Goal: Task Accomplishment & Management: Manage account settings

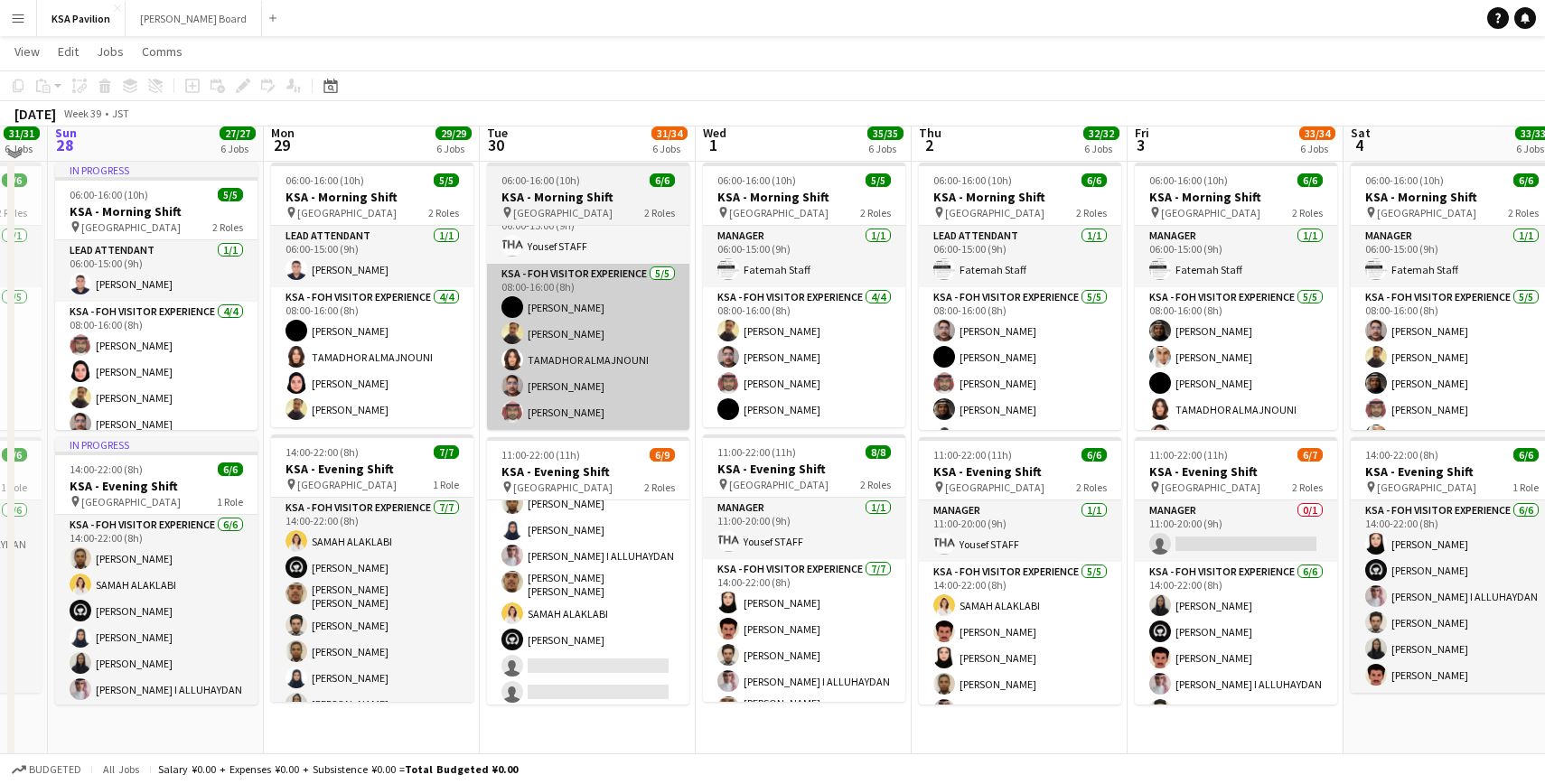
scroll to position [135, 0]
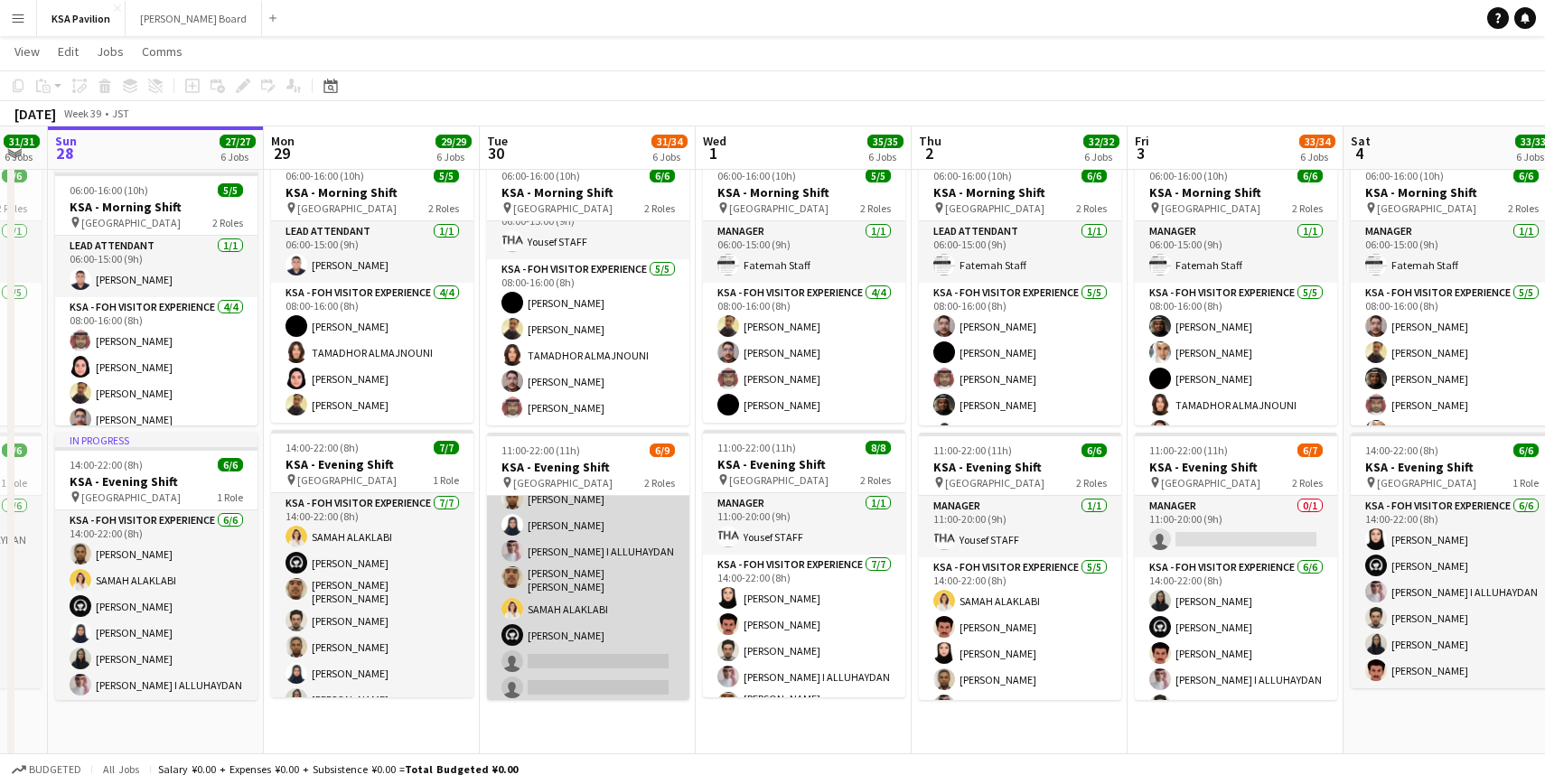
click at [557, 534] on app-card-role "KSA - FOH Visitor Experience [DATE] 14:00-22:00 (8h) [PERSON_NAME] [PERSON_NAME…" at bounding box center [588, 580] width 202 height 250
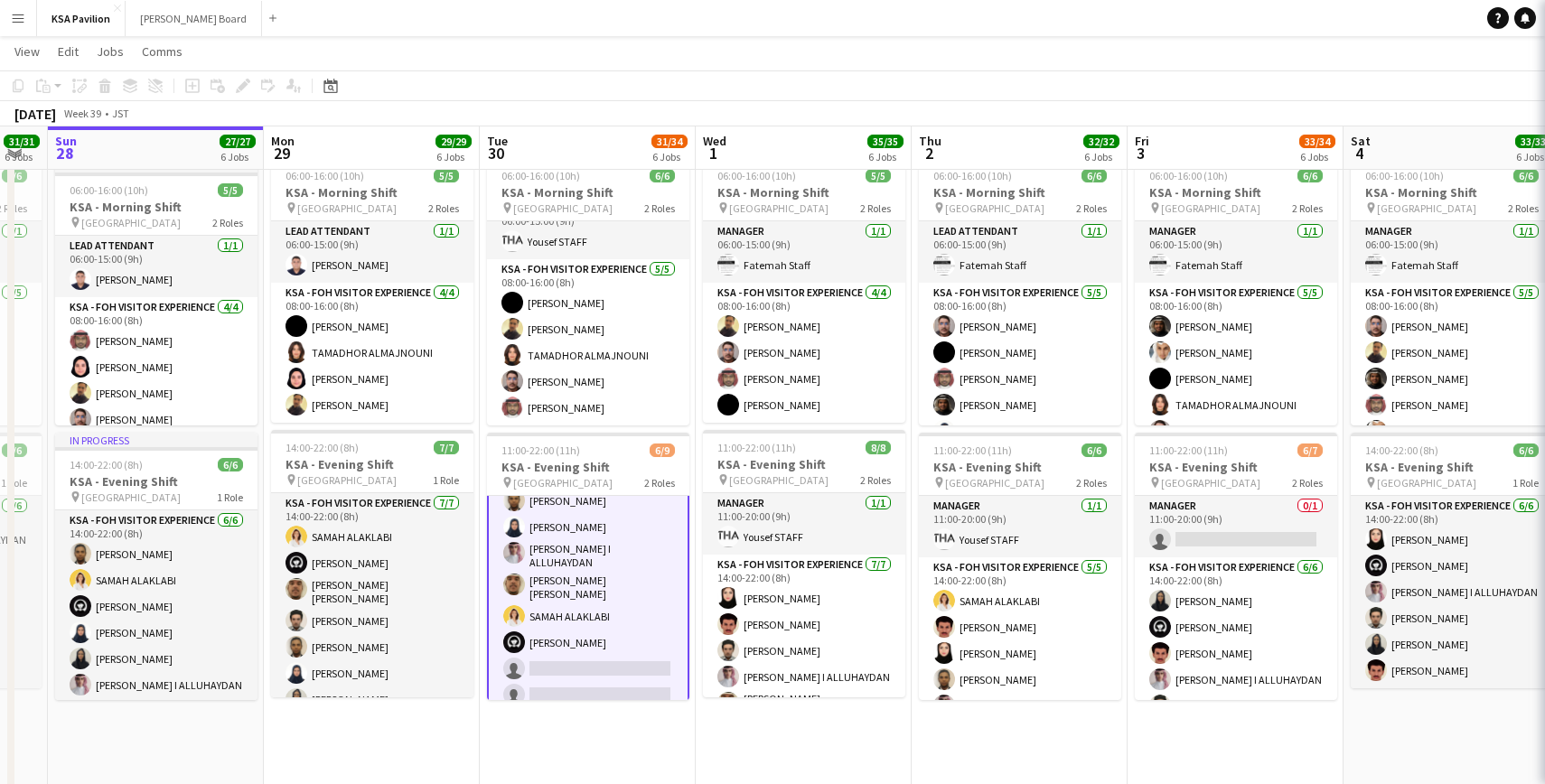
scroll to position [104, 0]
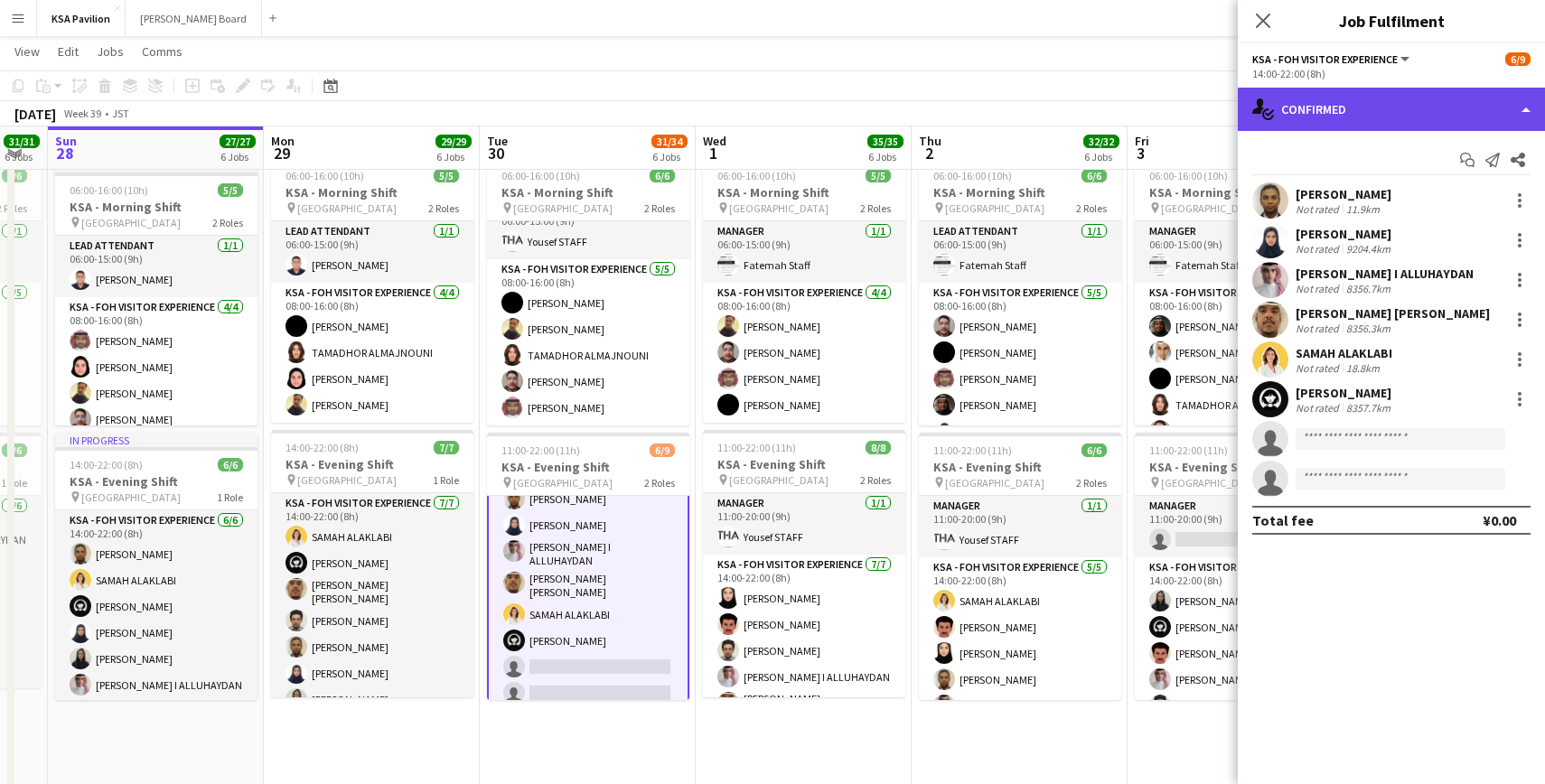
click at [1536, 102] on div "single-neutral-actions-check-2 Confirmed" at bounding box center [1391, 109] width 307 height 43
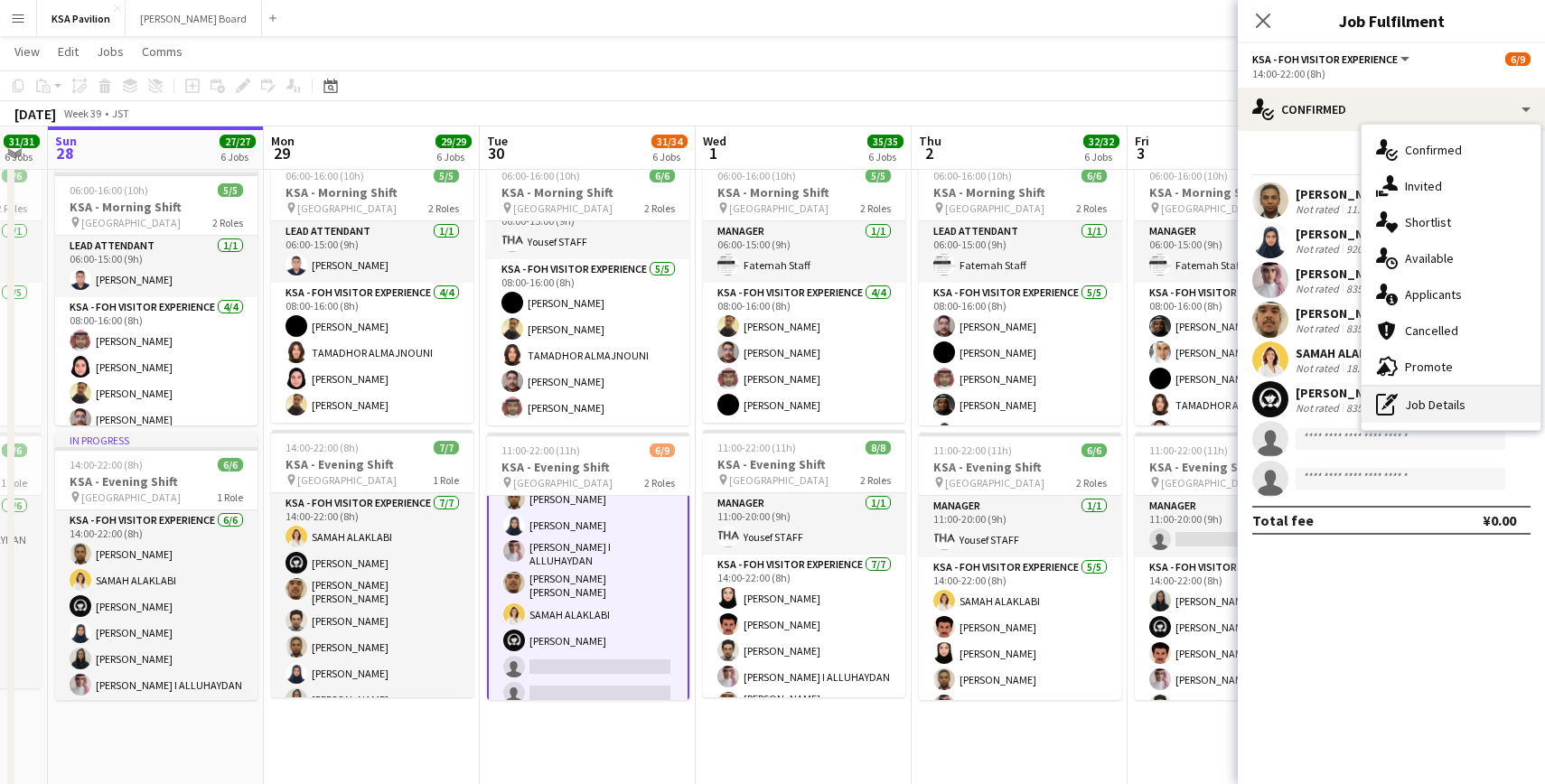
click at [1426, 396] on div "pen-write Job Details" at bounding box center [1451, 405] width 179 height 36
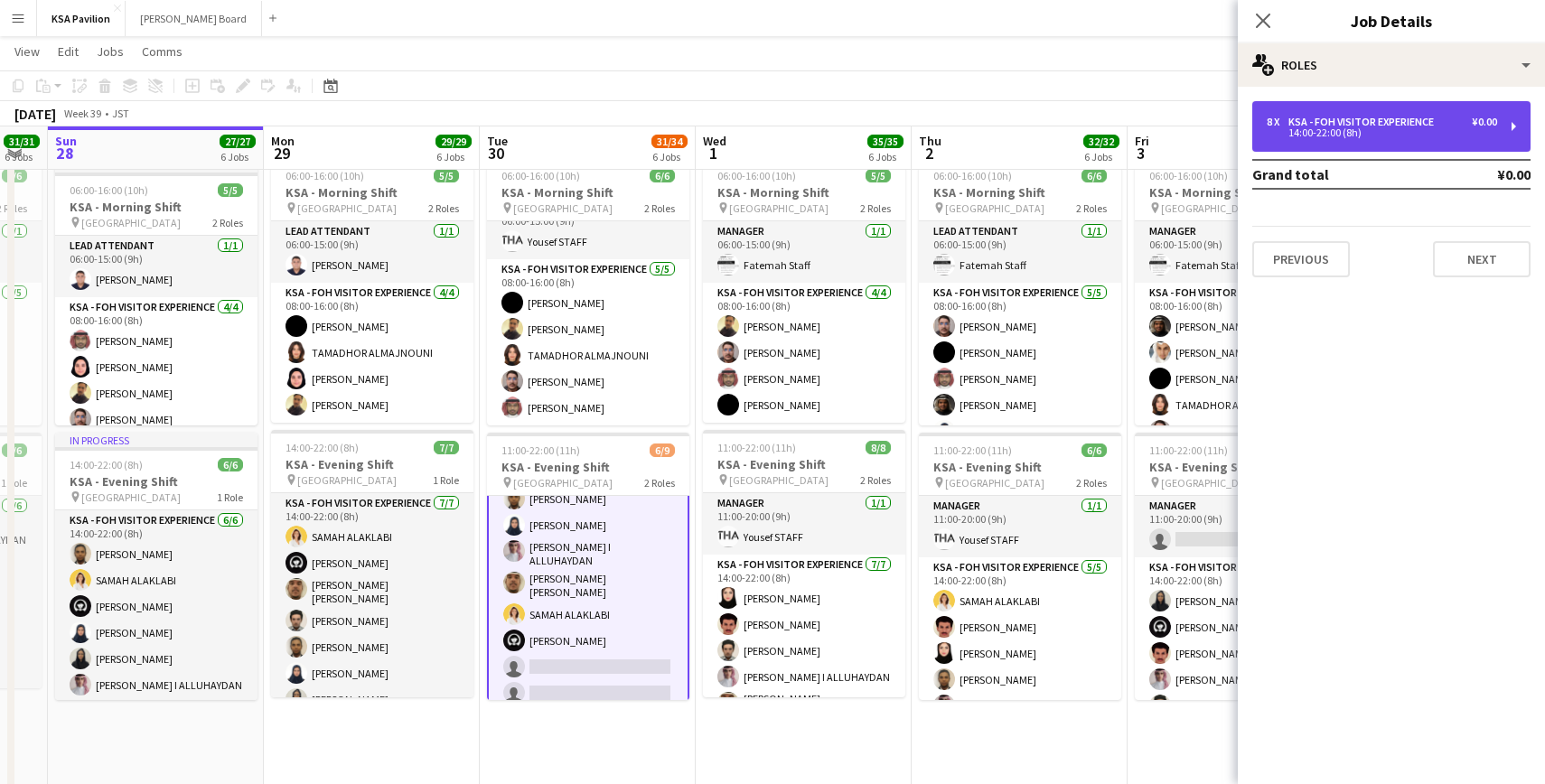
click at [1513, 133] on div "8 x KSA - FOH Visitor Experience ¥0.00 14:00-22:00 (8h)" at bounding box center [1391, 126] width 278 height 51
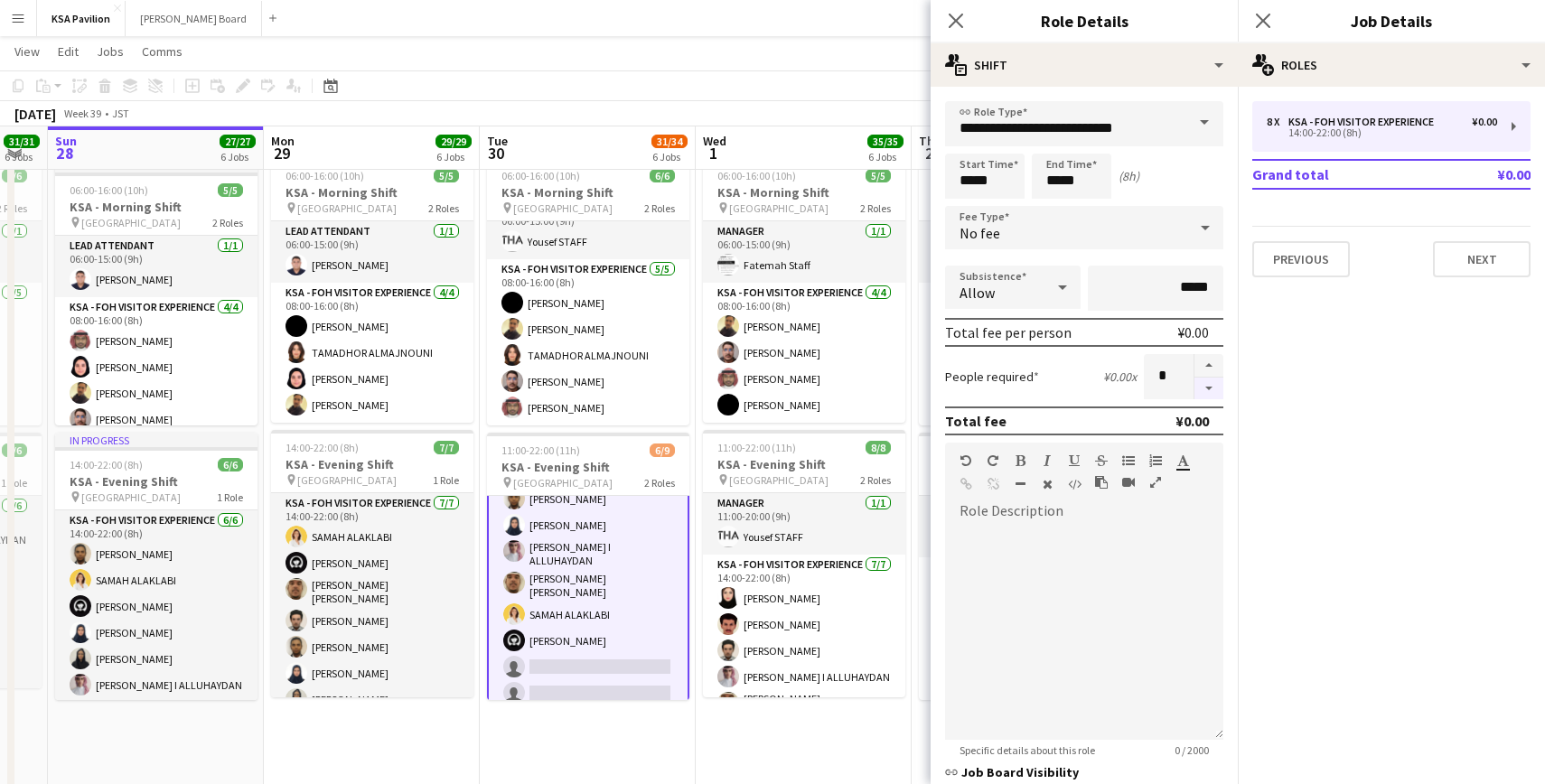
click at [1217, 387] on button "button" at bounding box center [1209, 388] width 29 height 23
type input "*"
click at [955, 21] on icon at bounding box center [955, 20] width 17 height 17
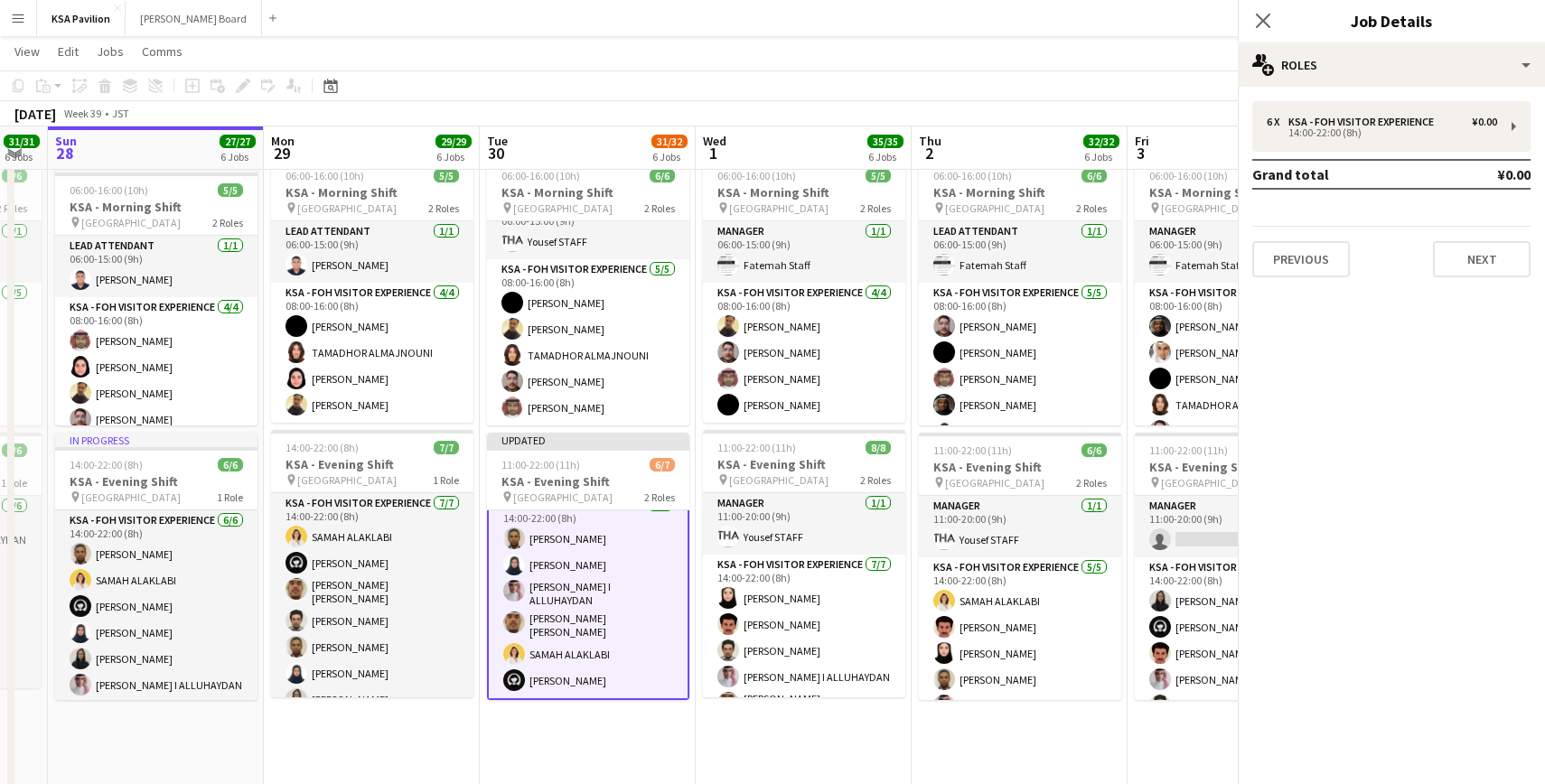
scroll to position [68, 0]
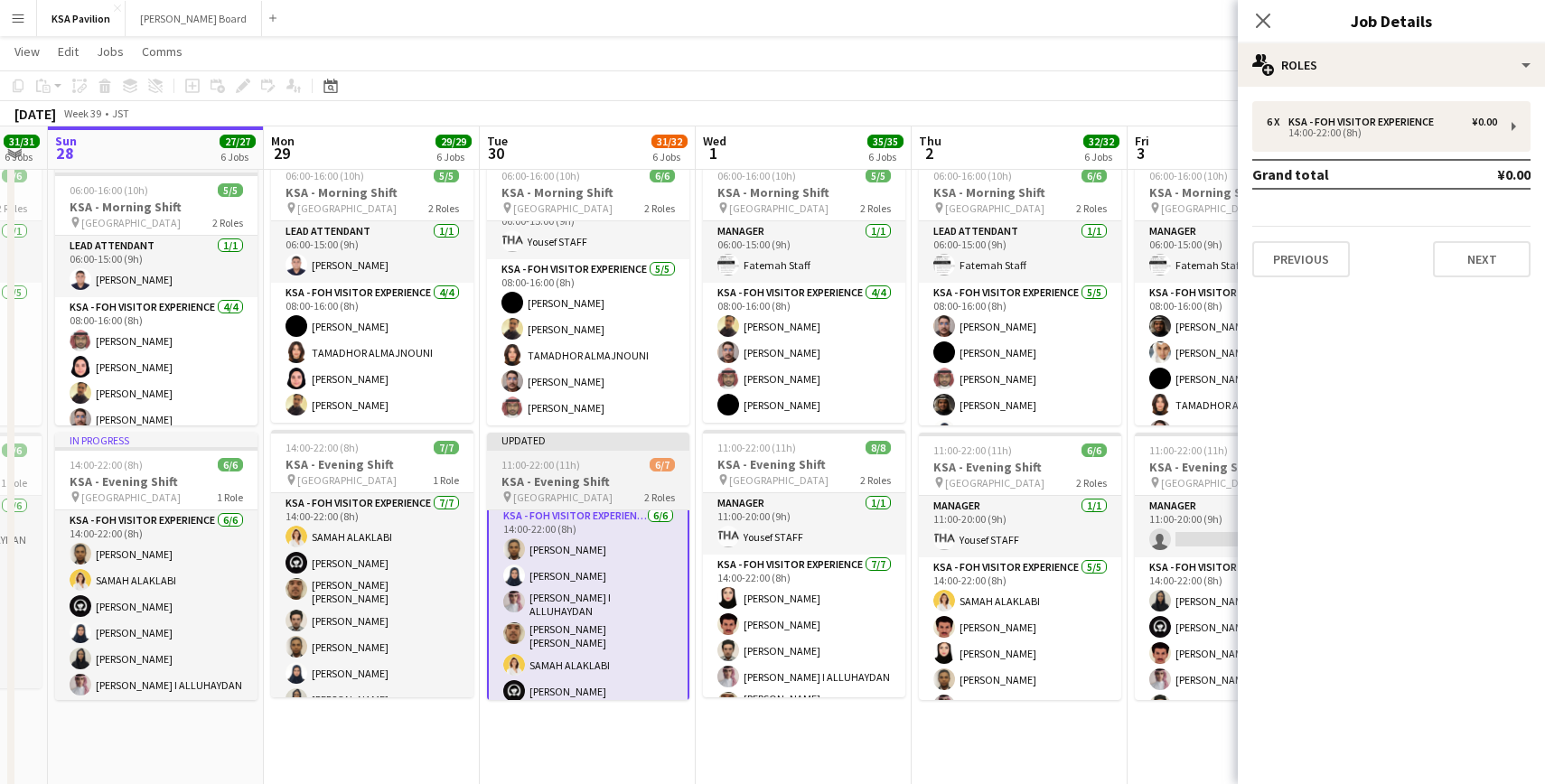
click at [546, 443] on div "Updated" at bounding box center [588, 440] width 202 height 14
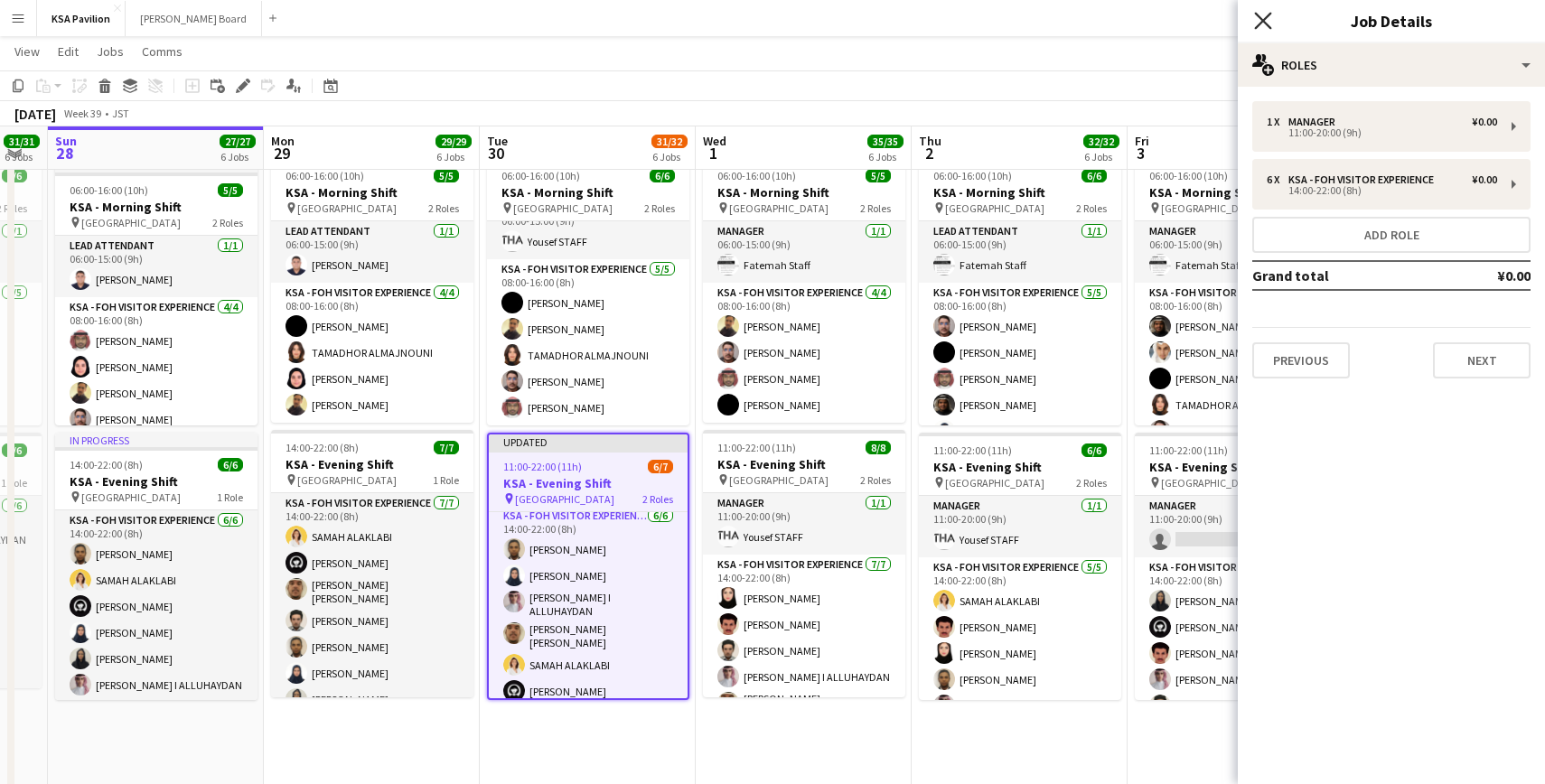
click at [1269, 19] on icon "Close pop-in" at bounding box center [1262, 20] width 17 height 17
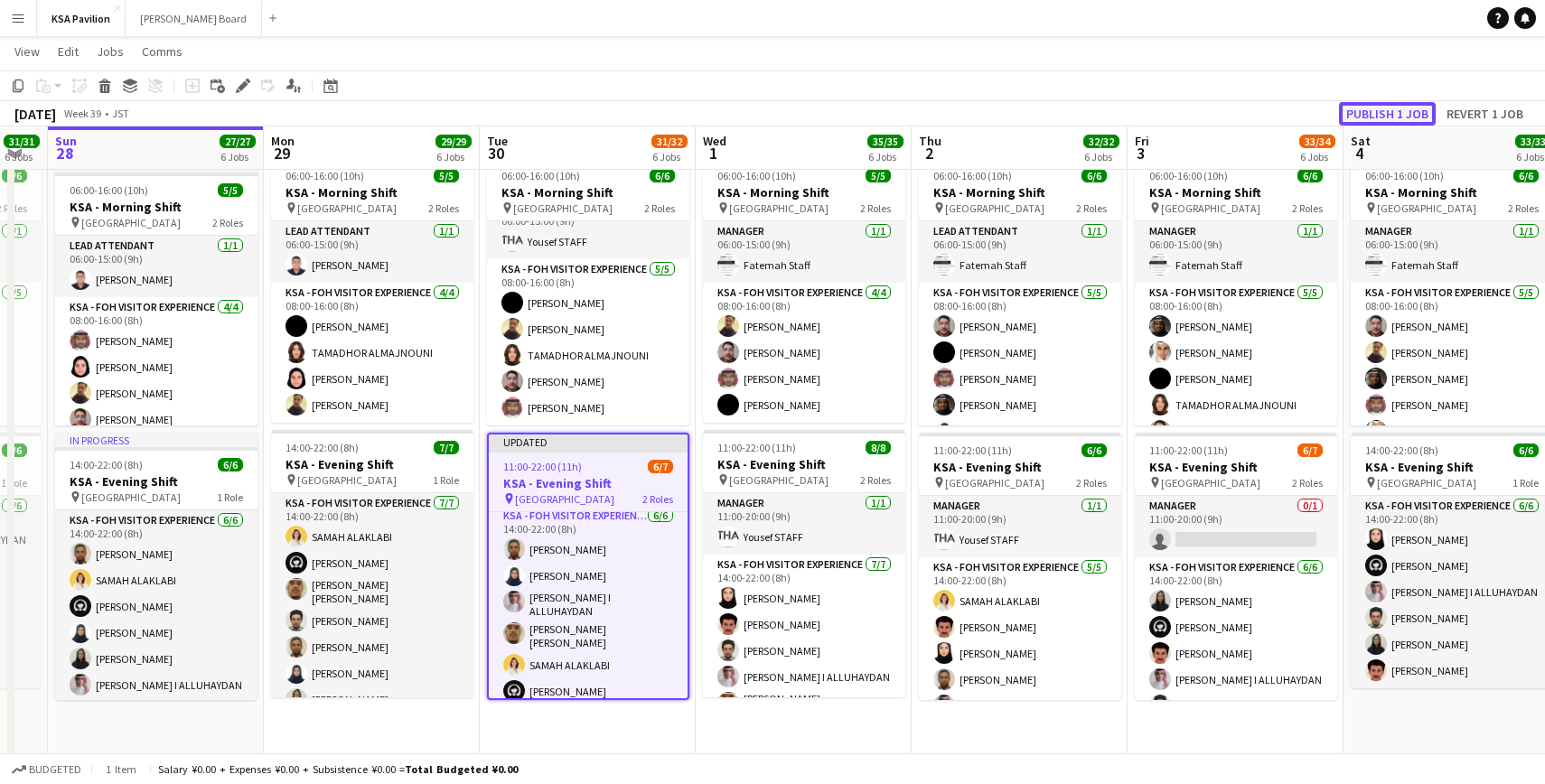
click at [1375, 116] on button "Publish 1 job" at bounding box center [1387, 114] width 97 height 23
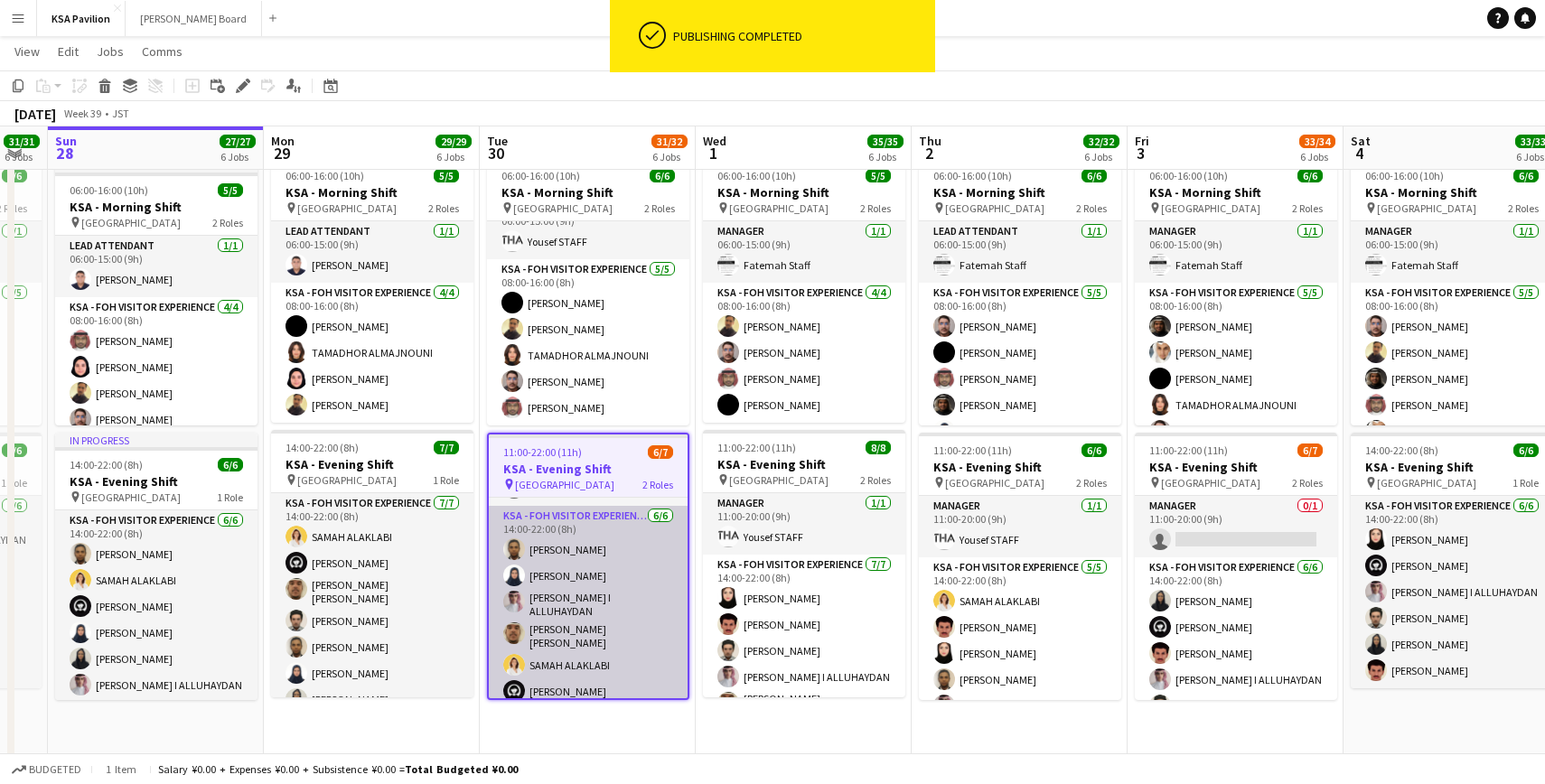
scroll to position [0, 0]
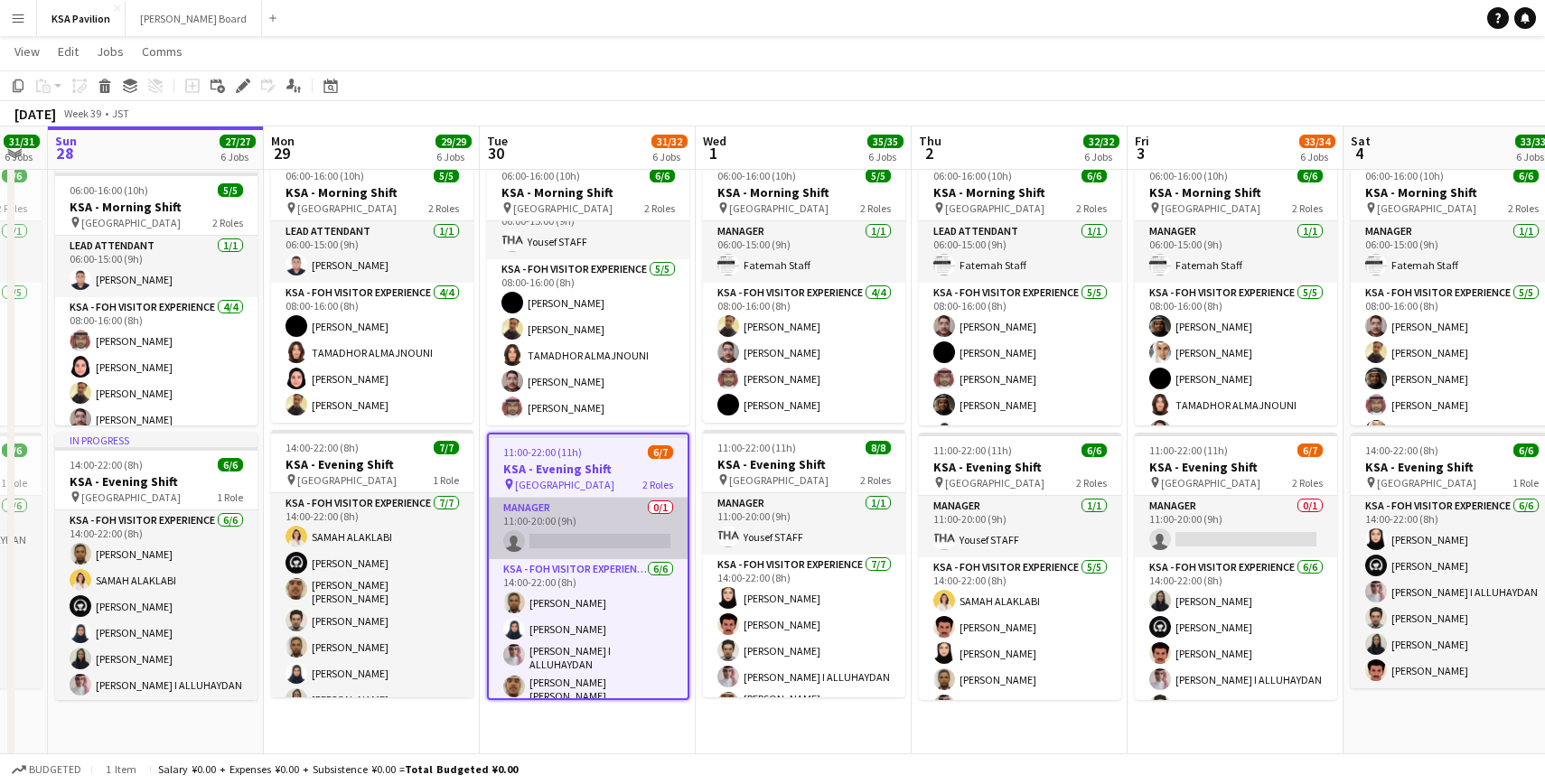
click at [592, 528] on app-card-role "Manager 0/1 11:00-20:00 (9h) single-neutral-actions" at bounding box center [588, 528] width 199 height 61
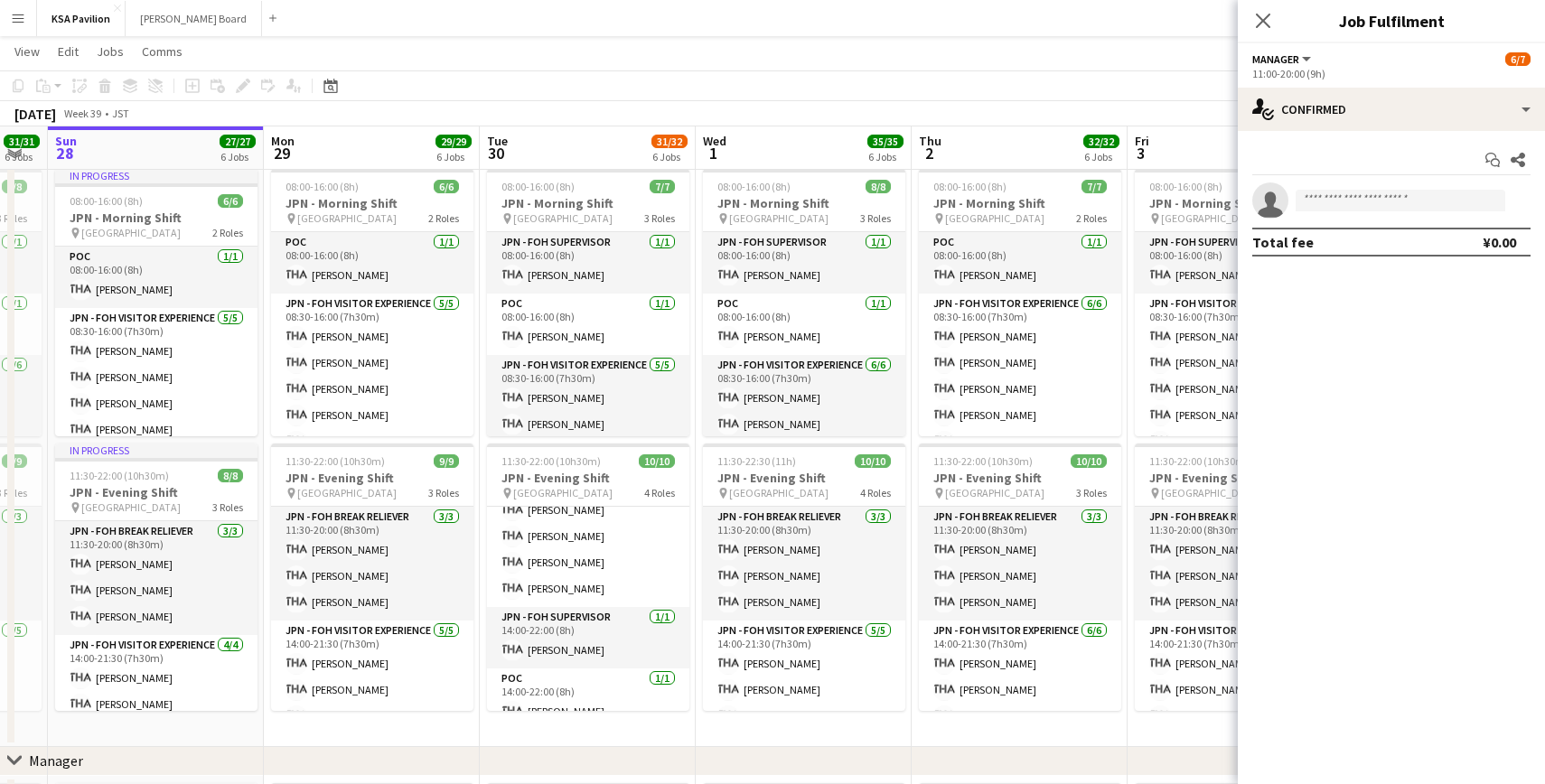
scroll to position [199, 0]
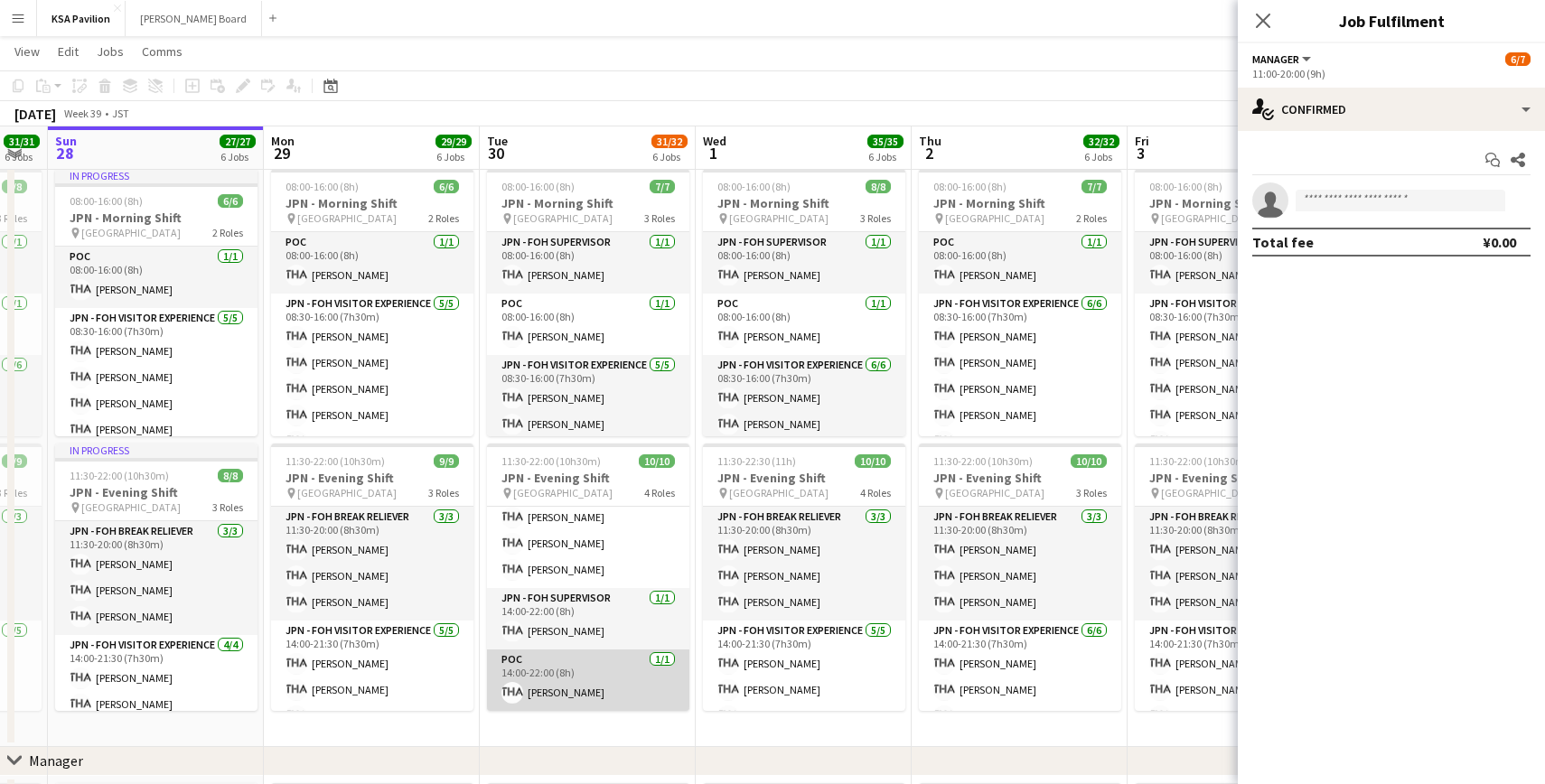
click at [563, 686] on app-card-role "POC [DATE] 14:00-22:00 (8h) [PERSON_NAME]" at bounding box center [588, 680] width 202 height 61
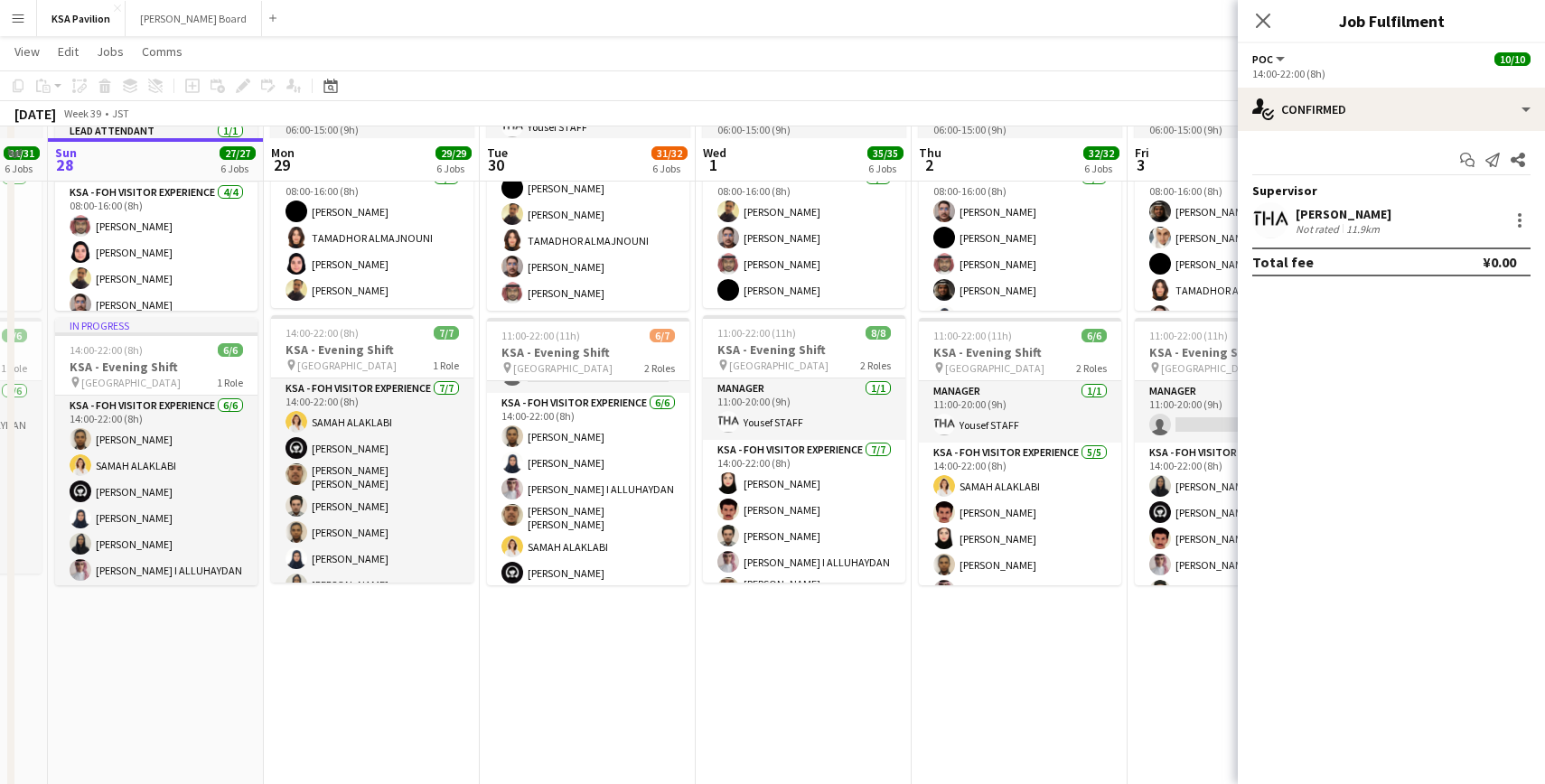
scroll to position [303, 0]
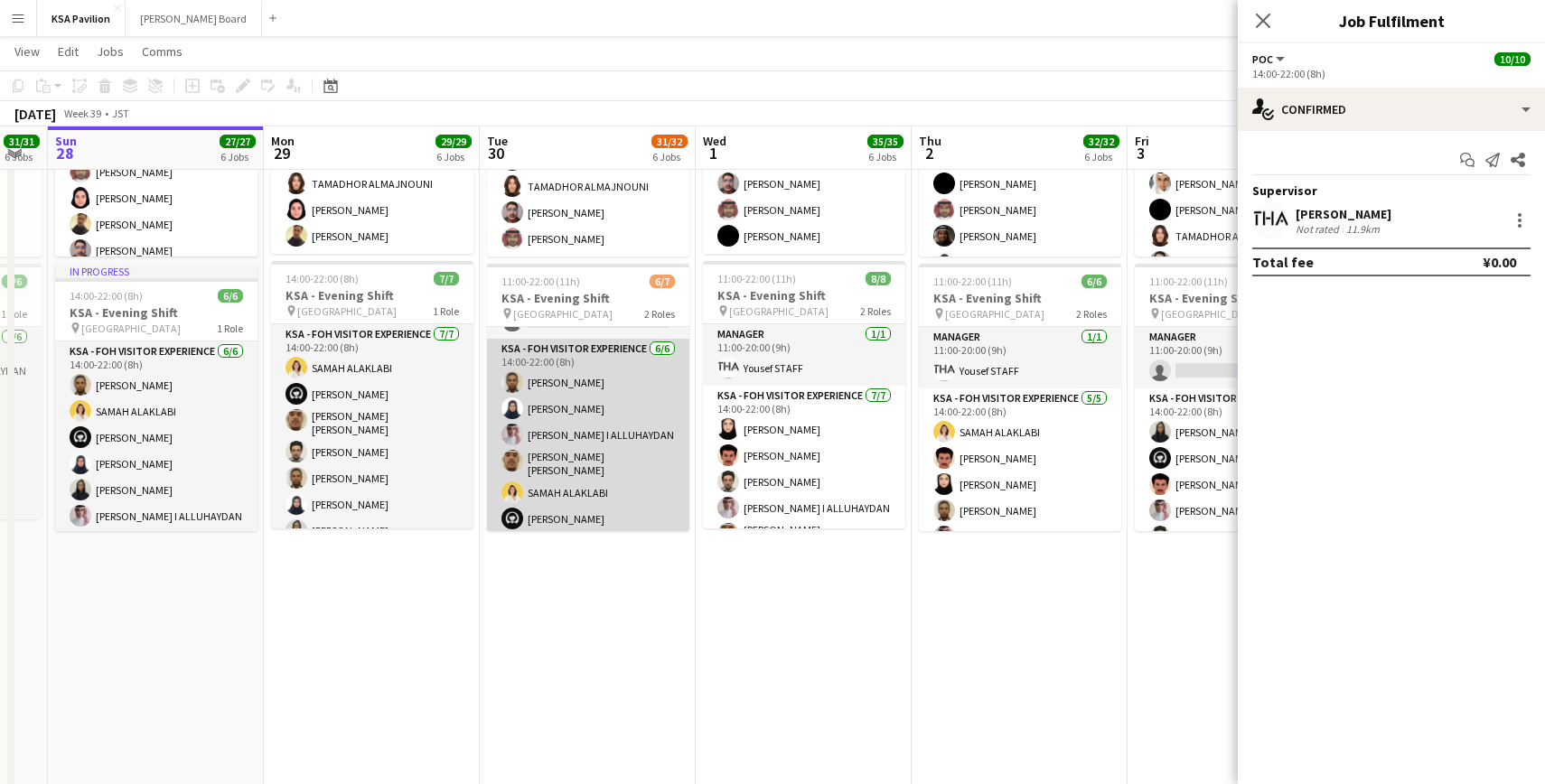
click at [576, 430] on app-card-role "KSA - FOH Visitor Experience [DATE] 14:00-22:00 (8h) [PERSON_NAME] [PERSON_NAME…" at bounding box center [588, 437] width 202 height 198
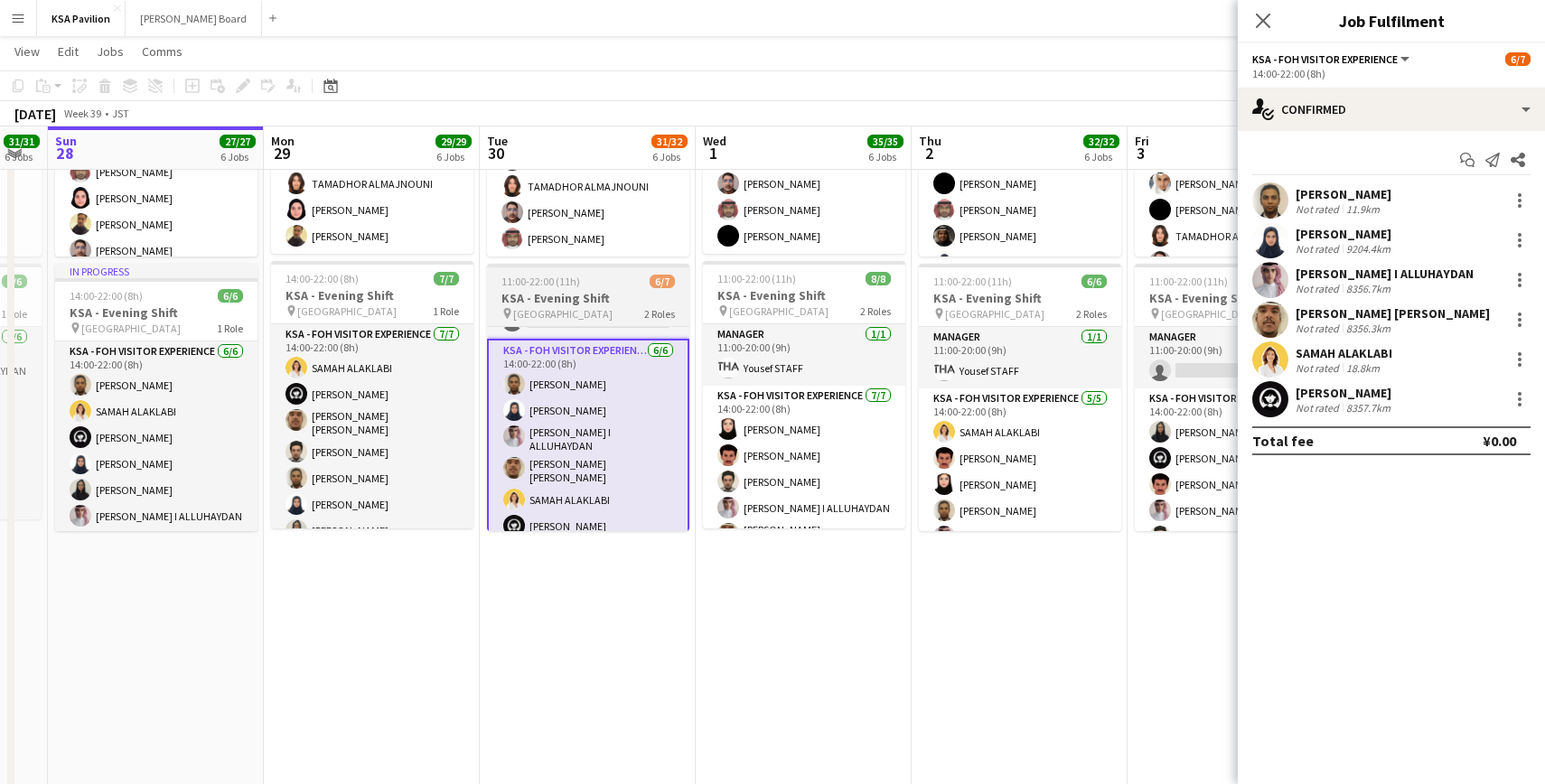
click at [596, 302] on h3 "KSA - Evening Shift" at bounding box center [588, 298] width 202 height 16
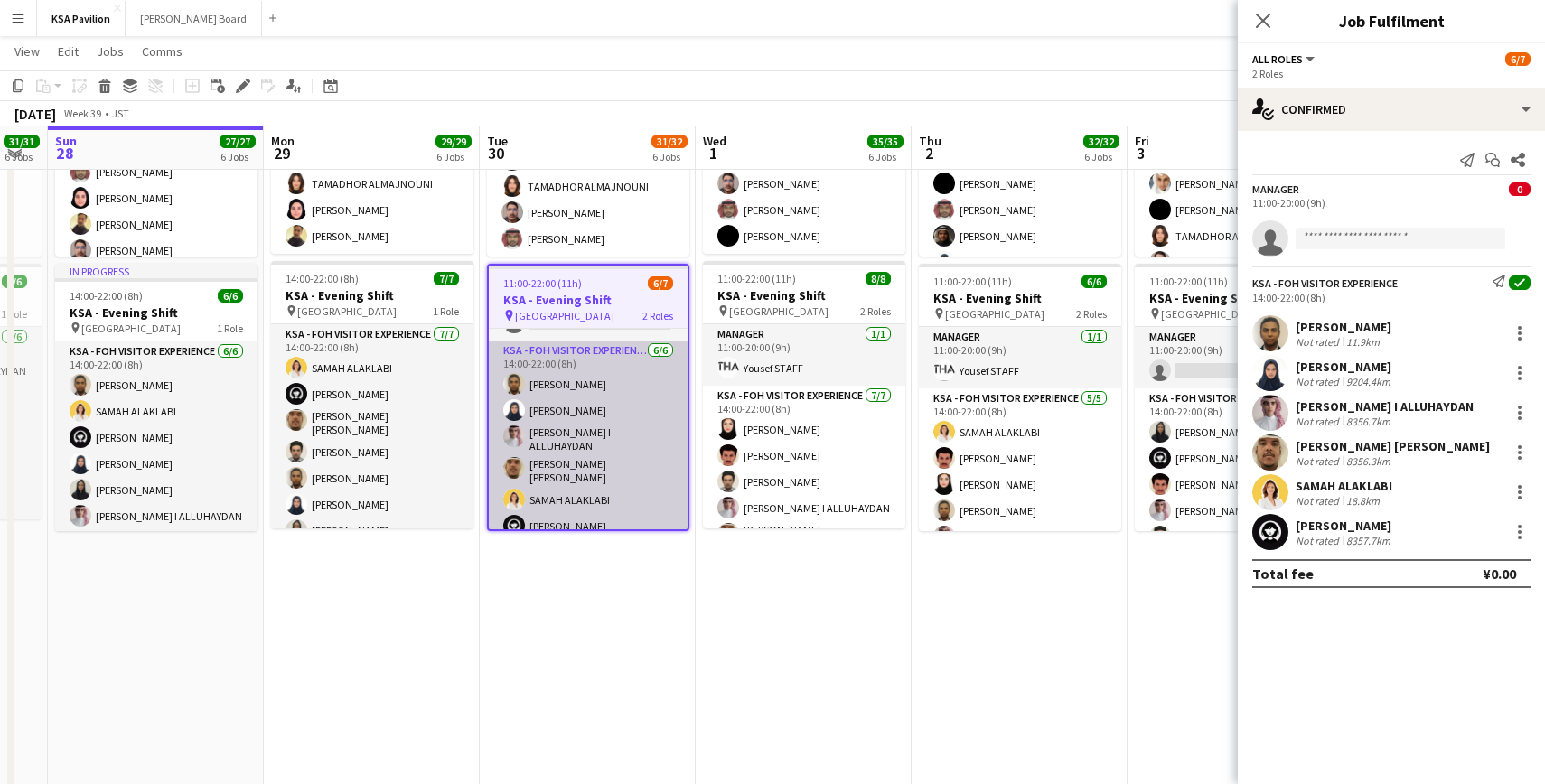
scroll to position [0, 0]
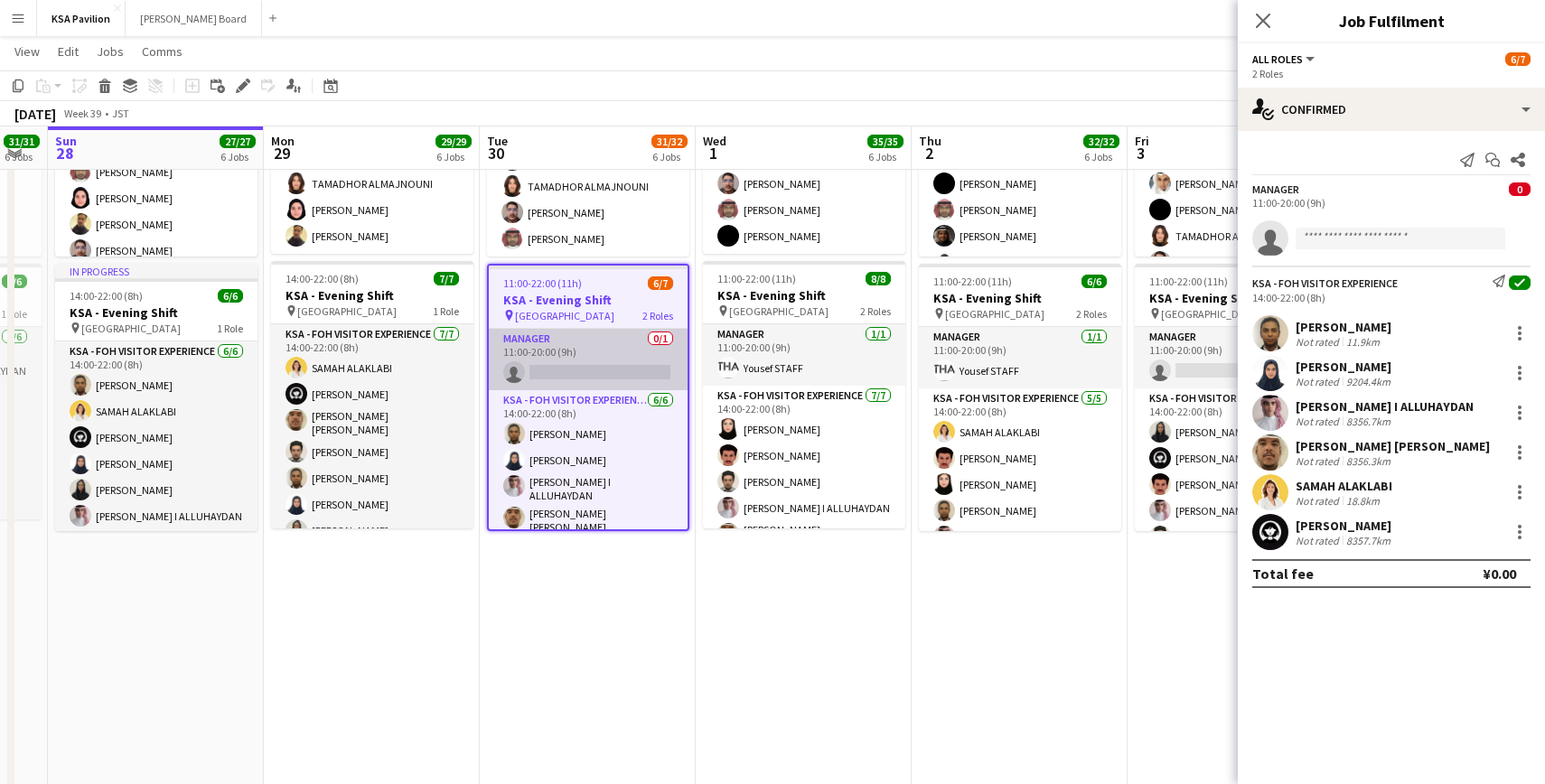
click at [587, 365] on app-card-role "Manager 0/1 11:00-20:00 (9h) single-neutral-actions" at bounding box center [588, 359] width 199 height 61
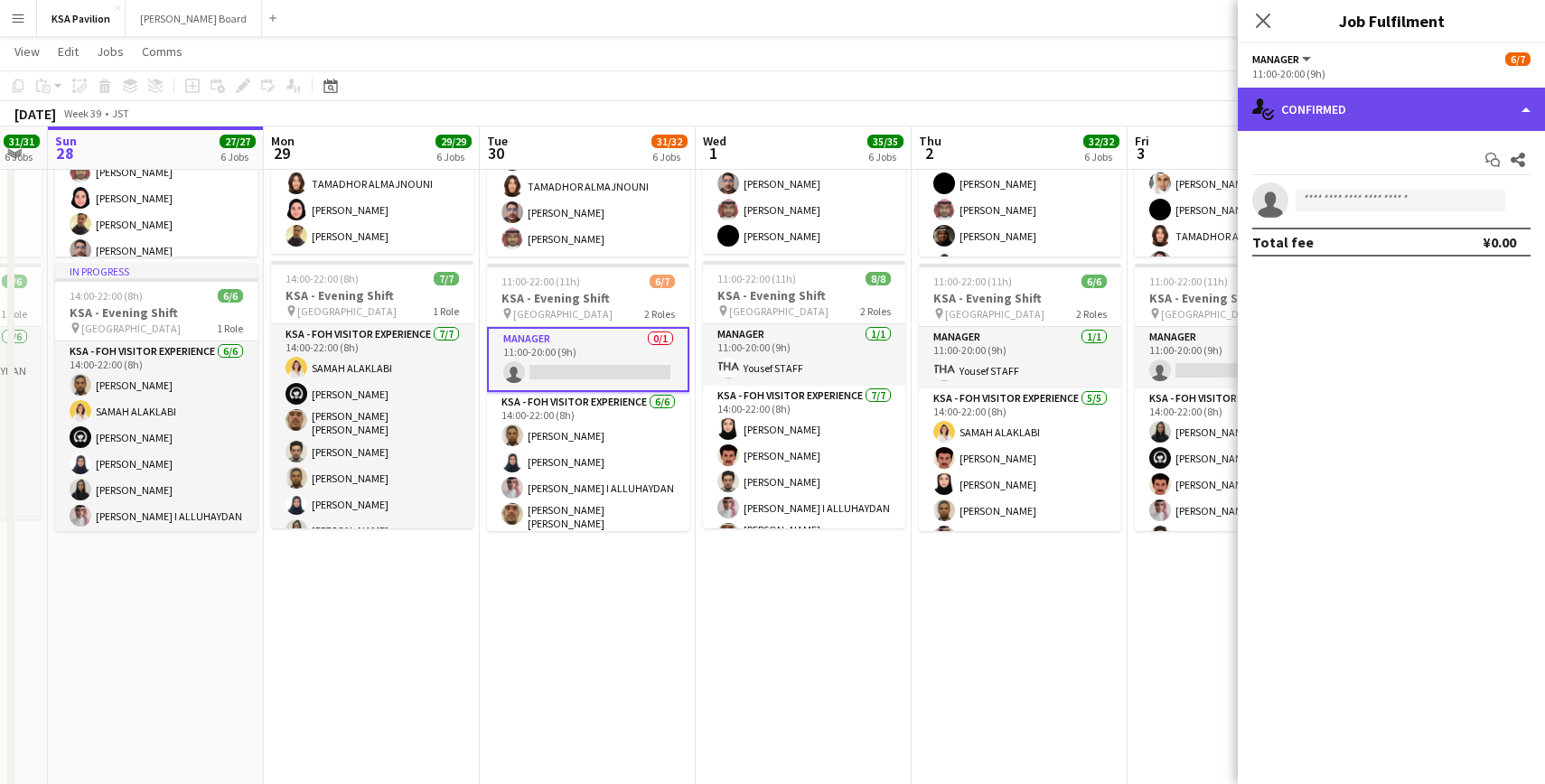
click at [1531, 107] on div "single-neutral-actions-check-2 Confirmed" at bounding box center [1391, 109] width 307 height 43
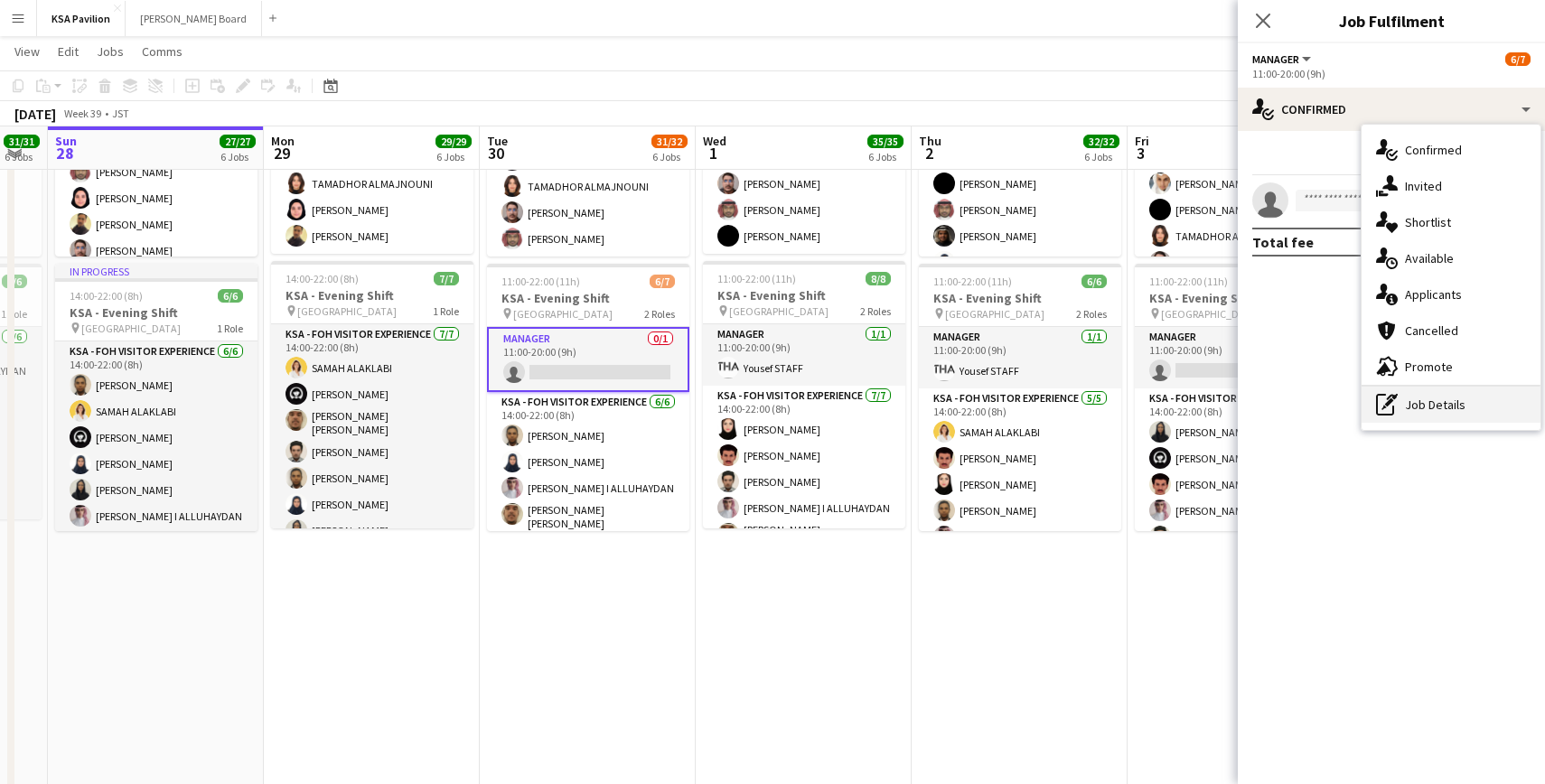
click at [1427, 401] on div "pen-write Job Details" at bounding box center [1451, 405] width 179 height 36
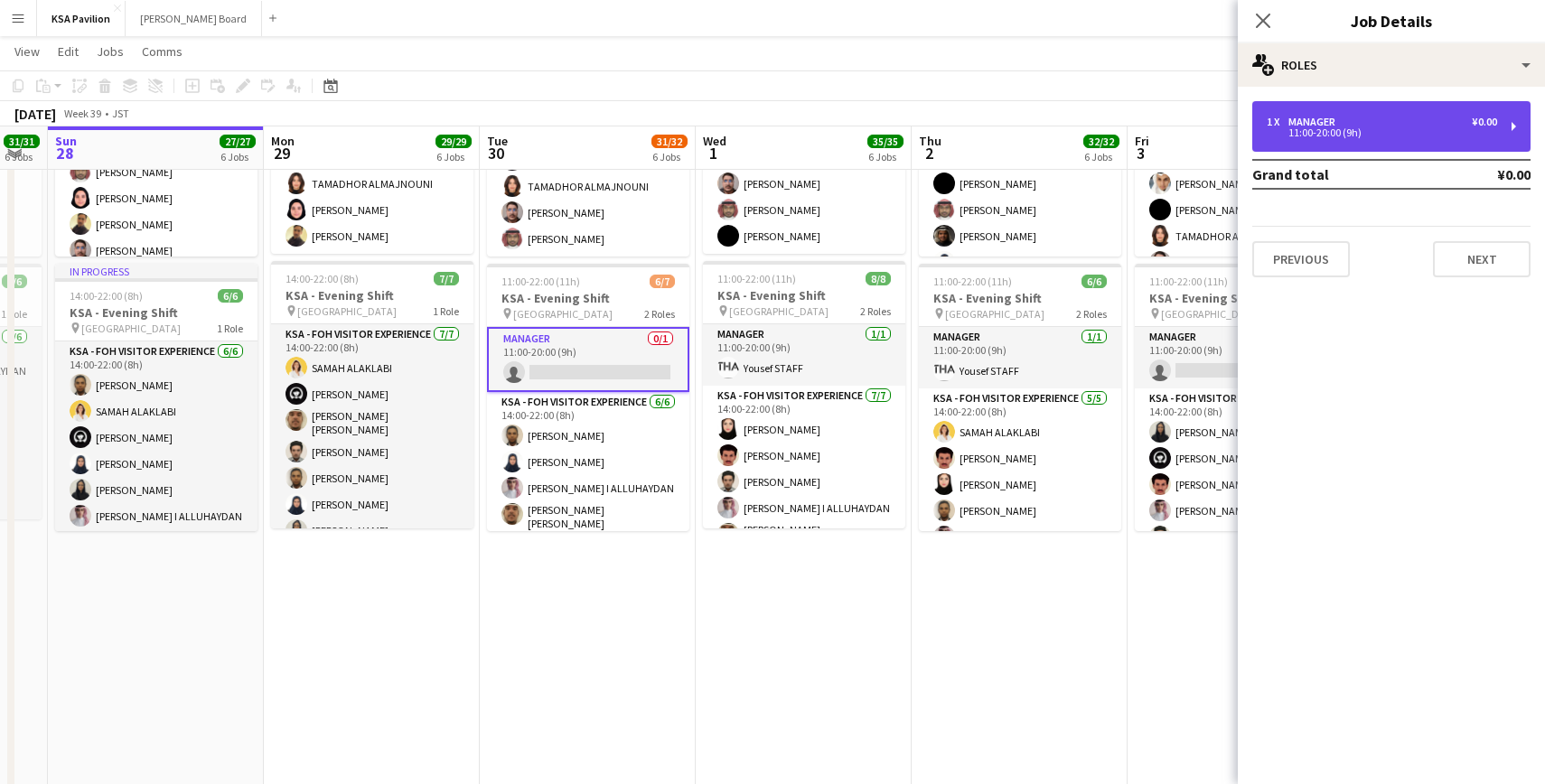
click at [1518, 135] on div "1 x Manager ¥0.00 11:00-20:00 (9h)" at bounding box center [1391, 126] width 278 height 51
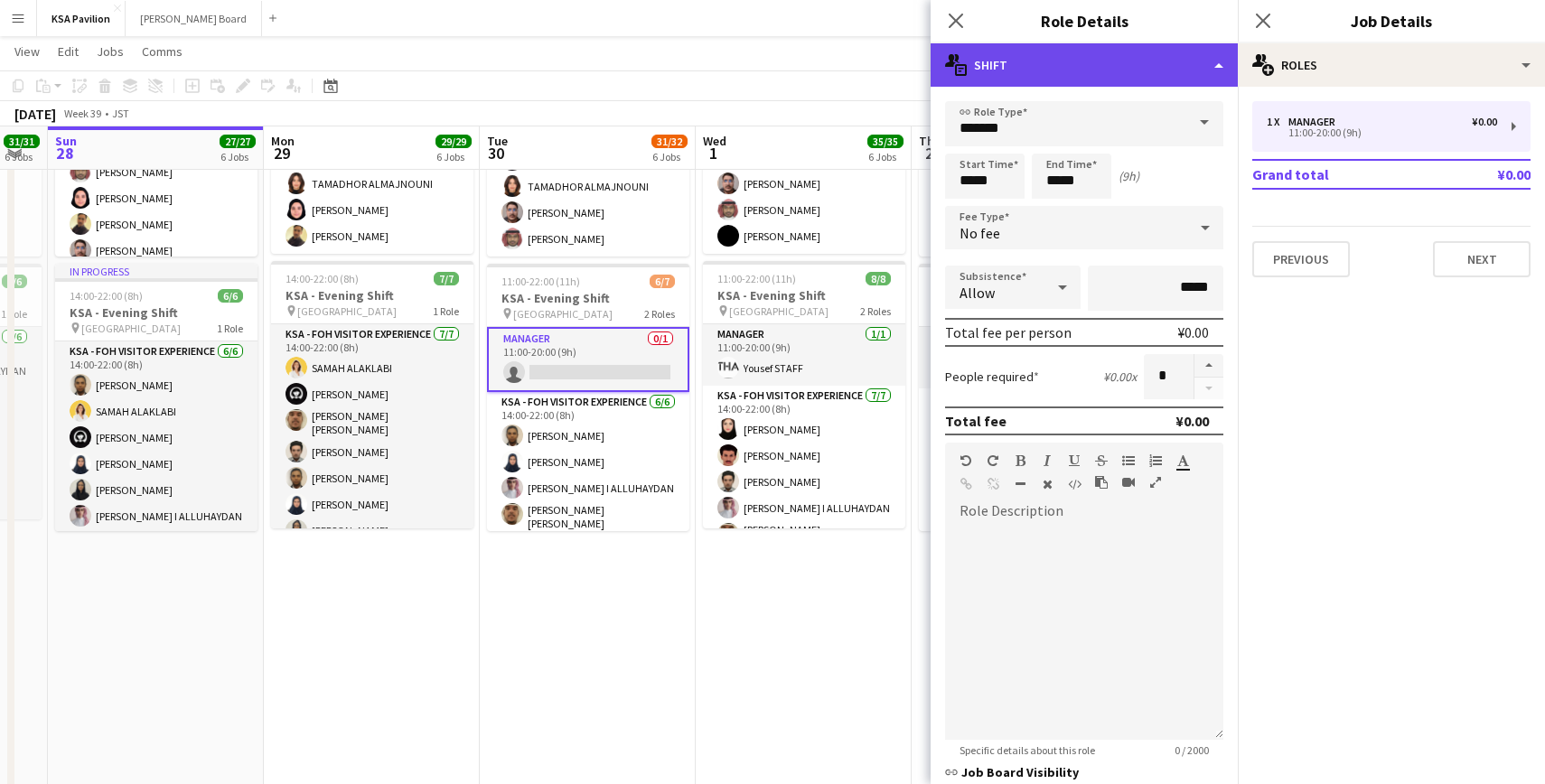
click at [1213, 70] on div "multiple-actions-text Shift" at bounding box center [1084, 65] width 307 height 43
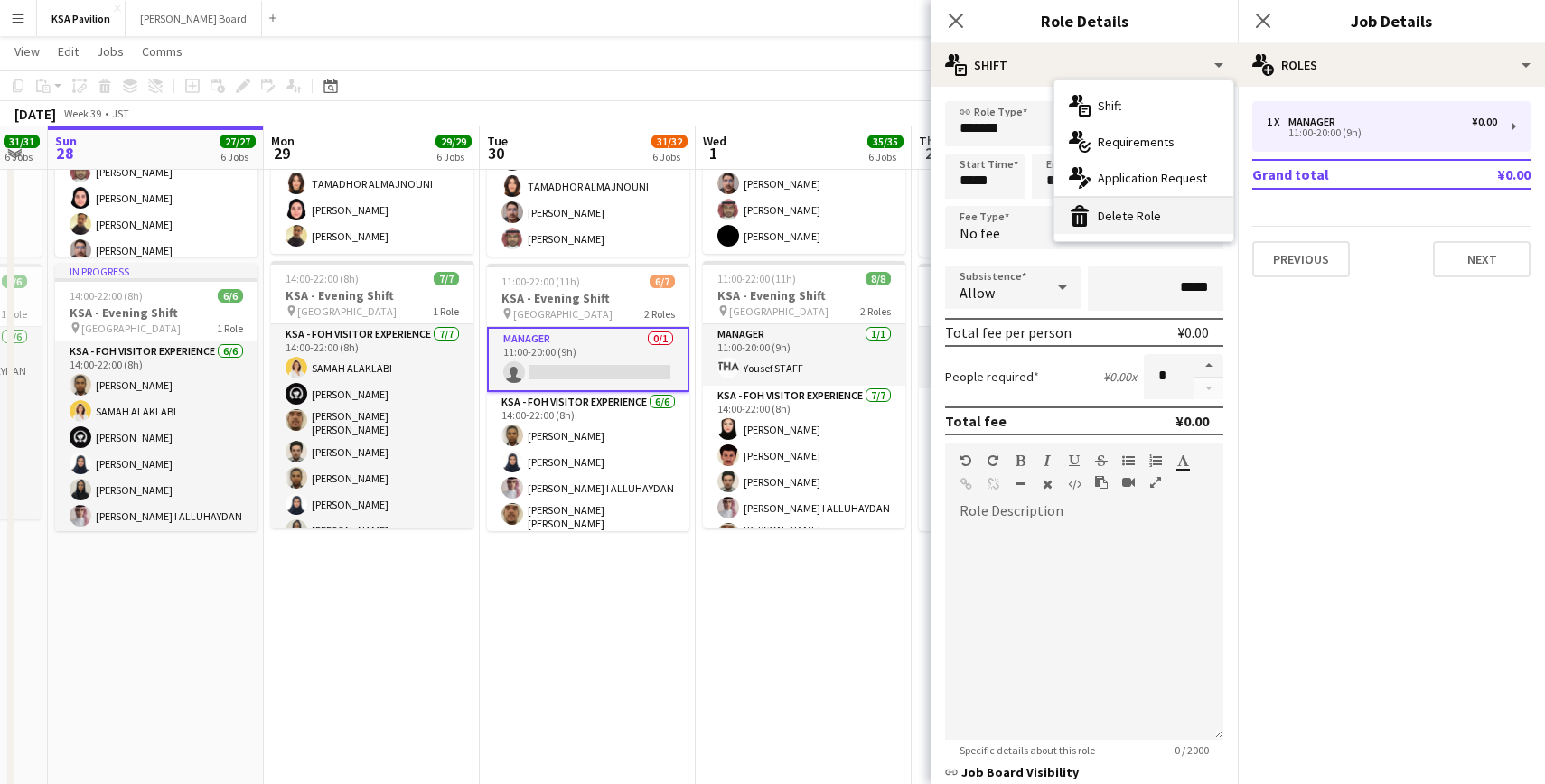
click at [1162, 211] on div "bin-2 Delete Role" at bounding box center [1144, 216] width 179 height 36
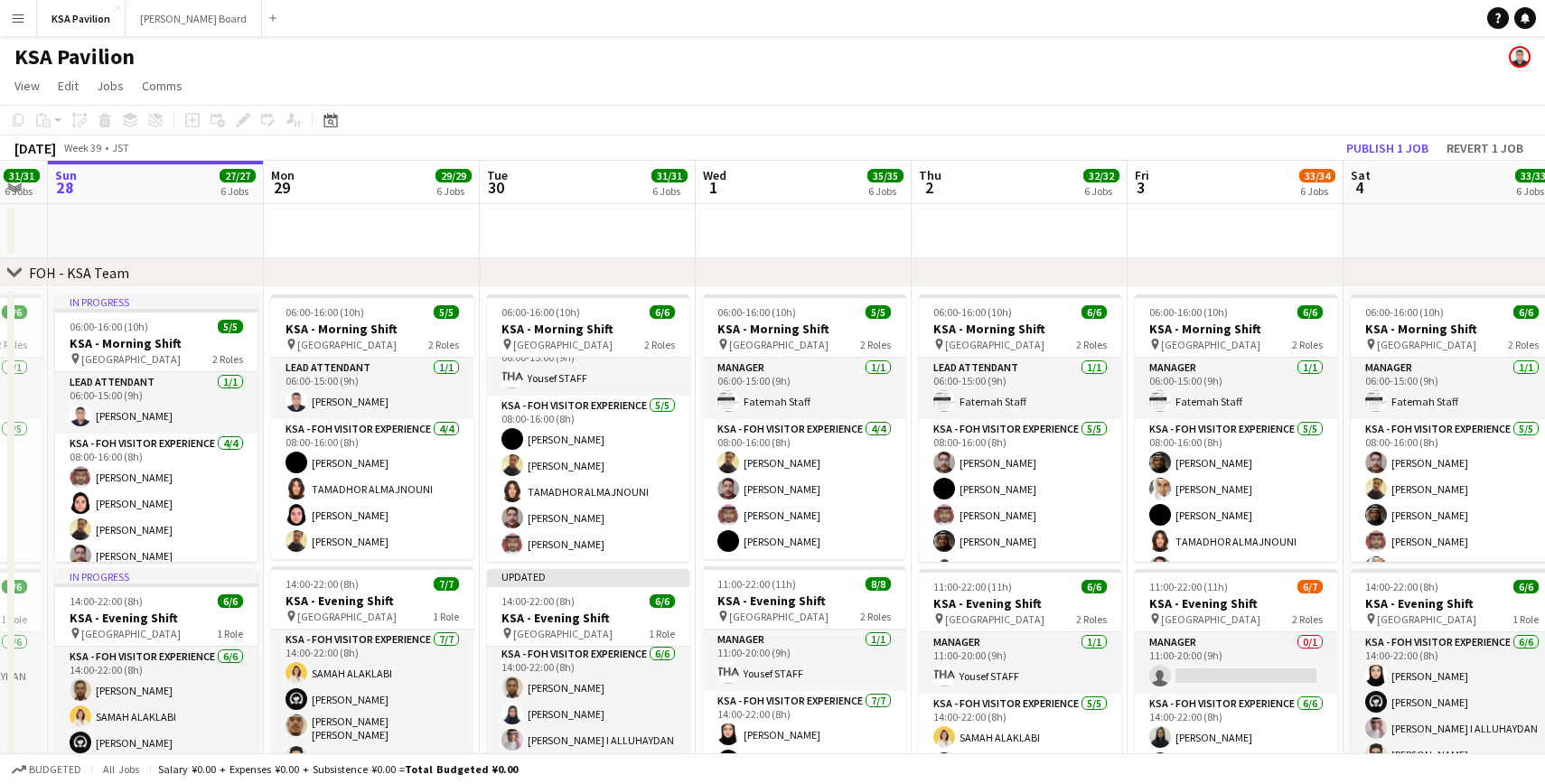
click at [613, 237] on app-date-cell at bounding box center [587, 231] width 216 height 54
click at [1414, 142] on button "Publish 1 job" at bounding box center [1387, 148] width 97 height 23
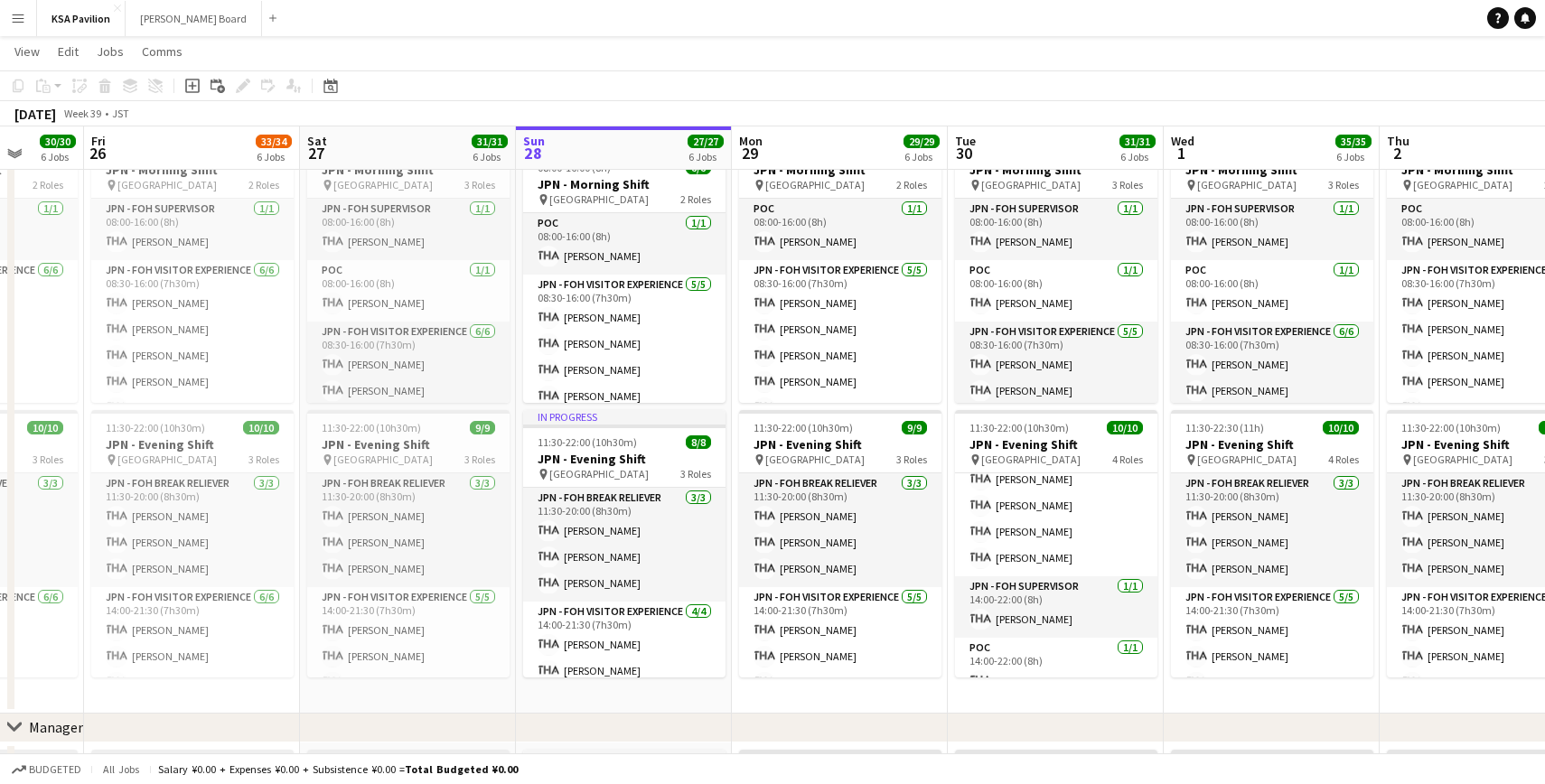
scroll to position [199, 0]
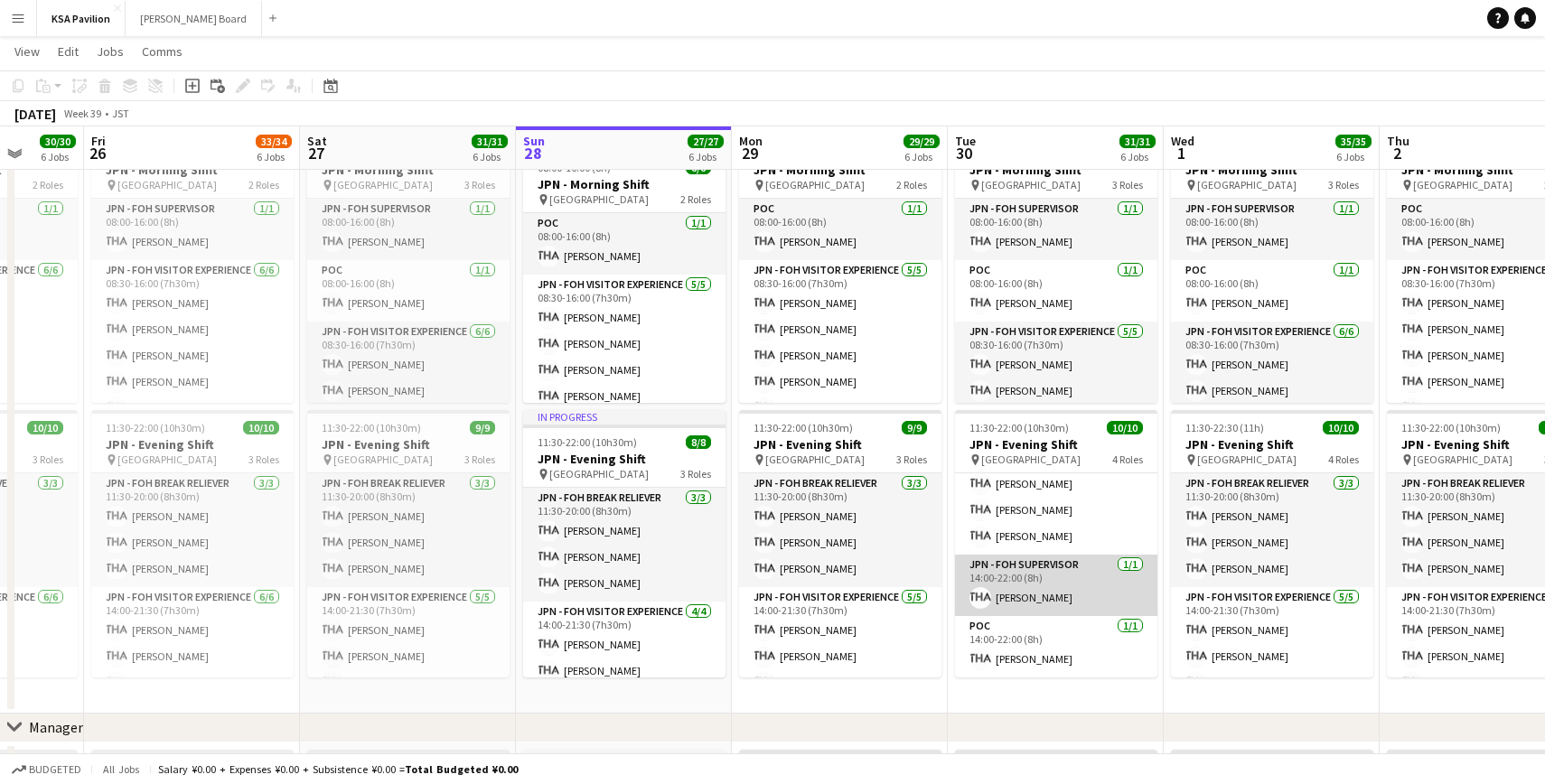
click at [1033, 589] on app-card-role "JPN - FOH Supervisor [DATE] 14:00-22:00 (8h) [PERSON_NAME]" at bounding box center [1056, 585] width 202 height 61
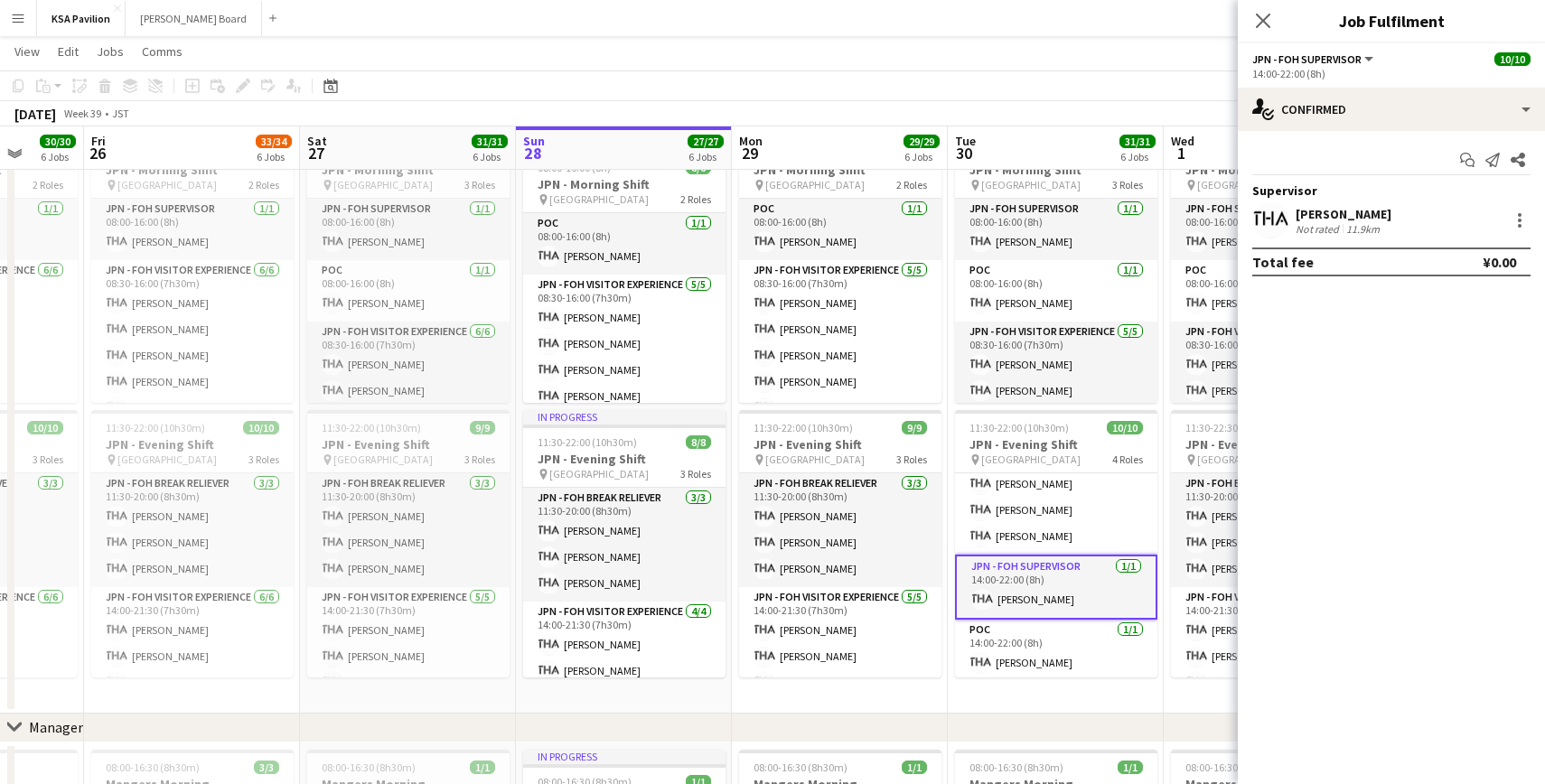
click at [1515, 231] on div "[PERSON_NAME] Not rated 11.9km" at bounding box center [1391, 220] width 307 height 36
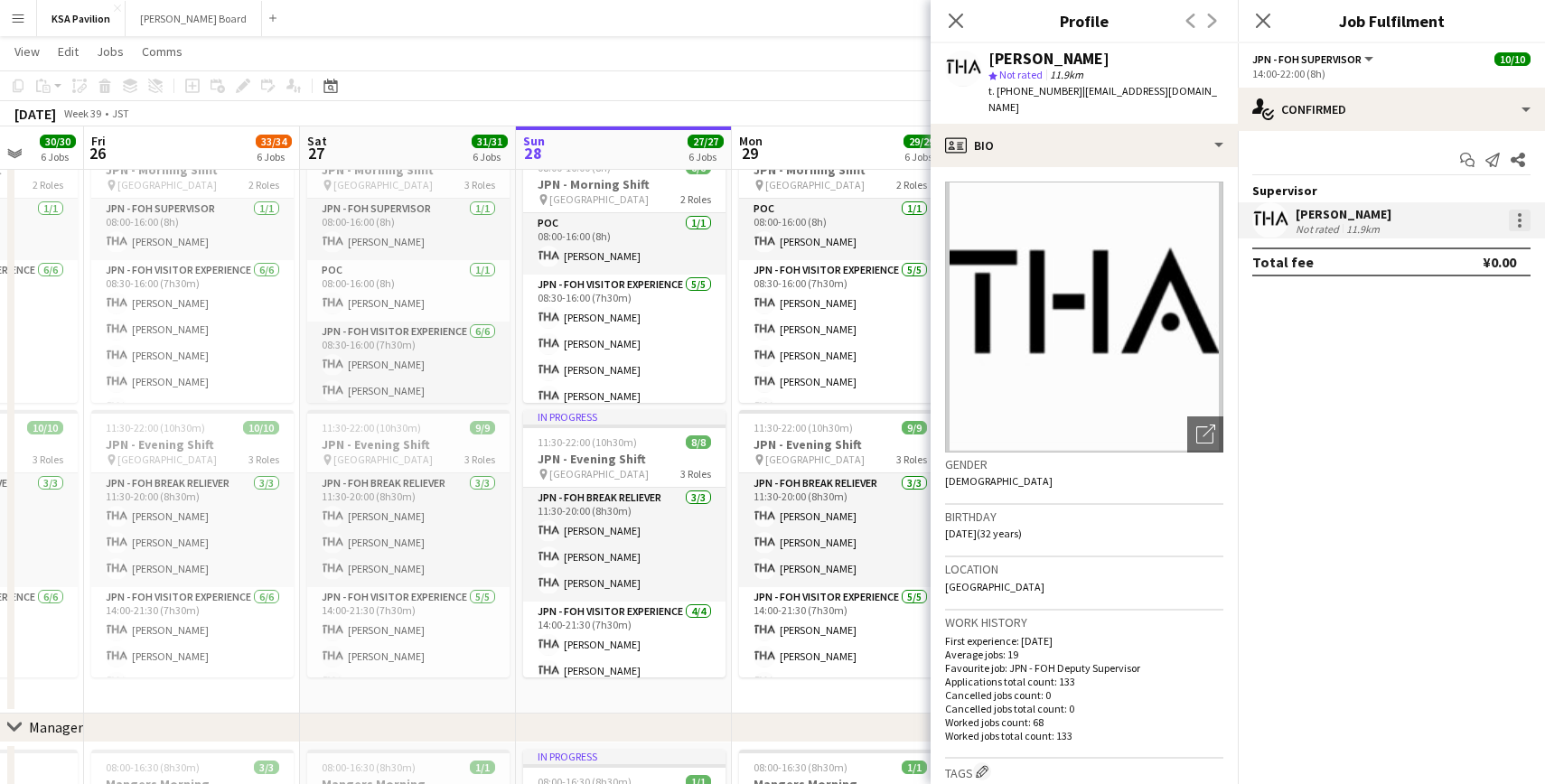
click at [1510, 229] on div at bounding box center [1520, 220] width 22 height 22
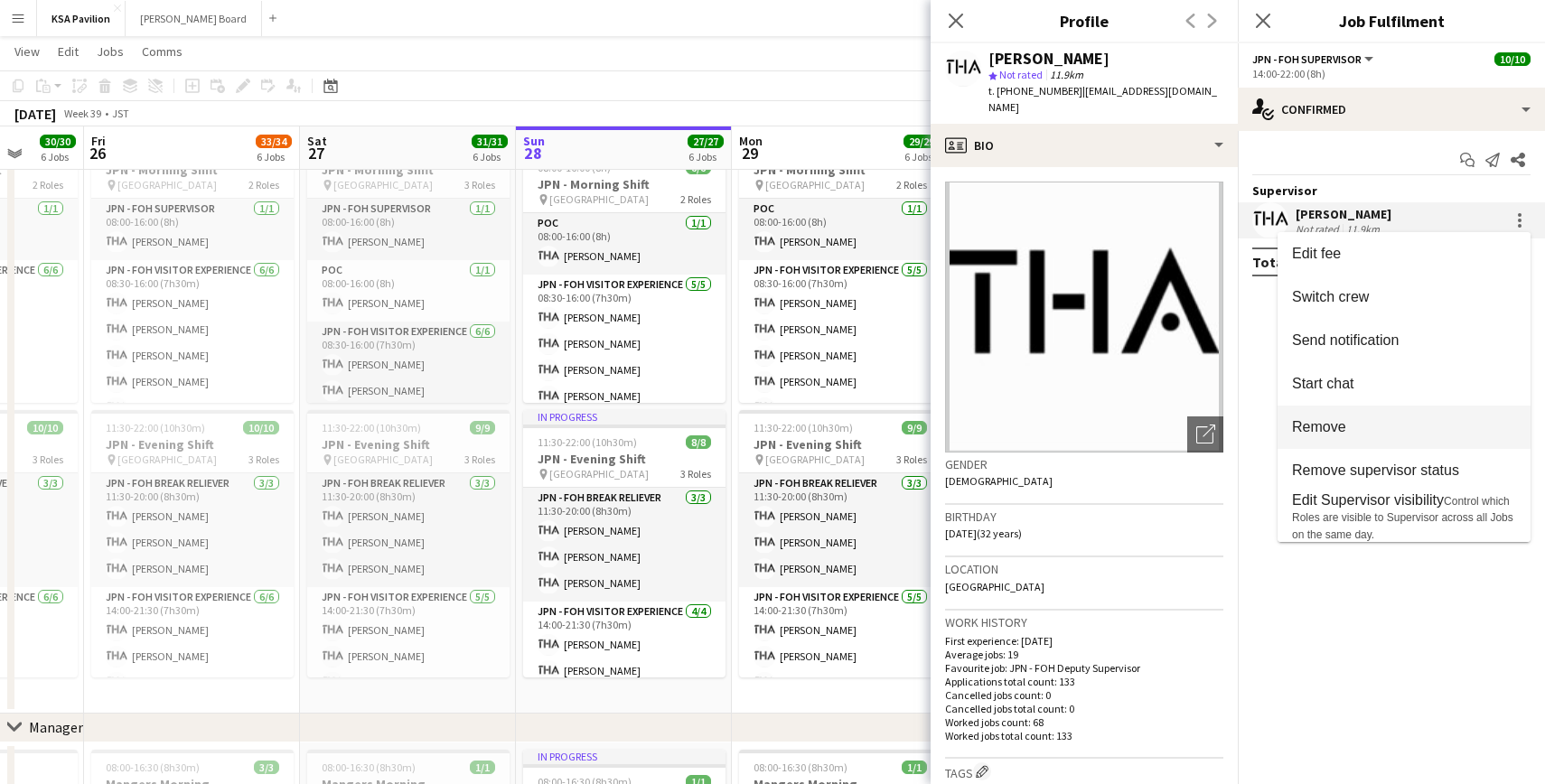
click at [1372, 425] on span "Remove" at bounding box center [1404, 427] width 224 height 16
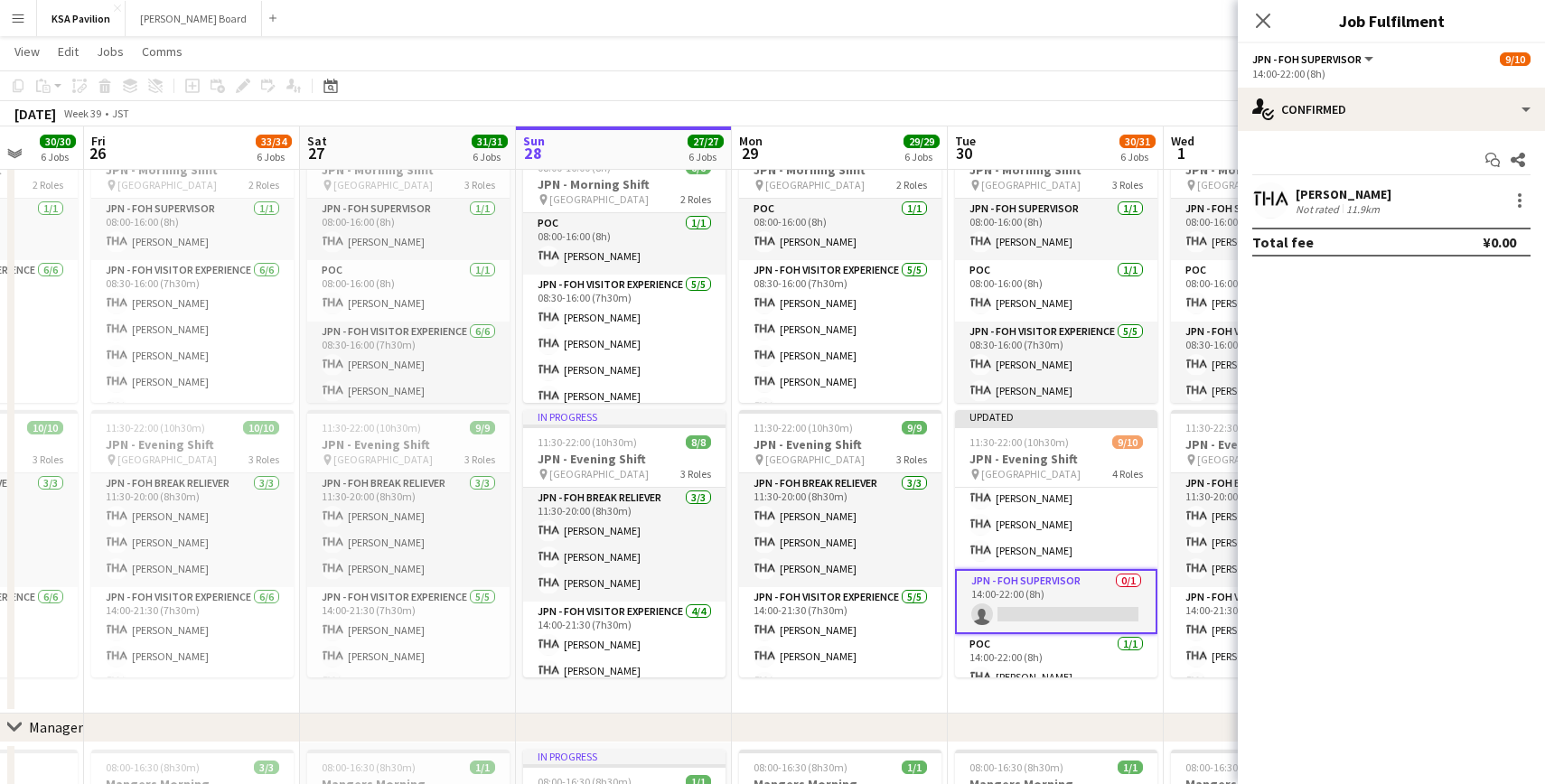
click at [1034, 601] on app-card-role "JPN - FOH Supervisor 0/1 14:00-22:00 (8h) single-neutral-actions" at bounding box center [1056, 602] width 202 height 65
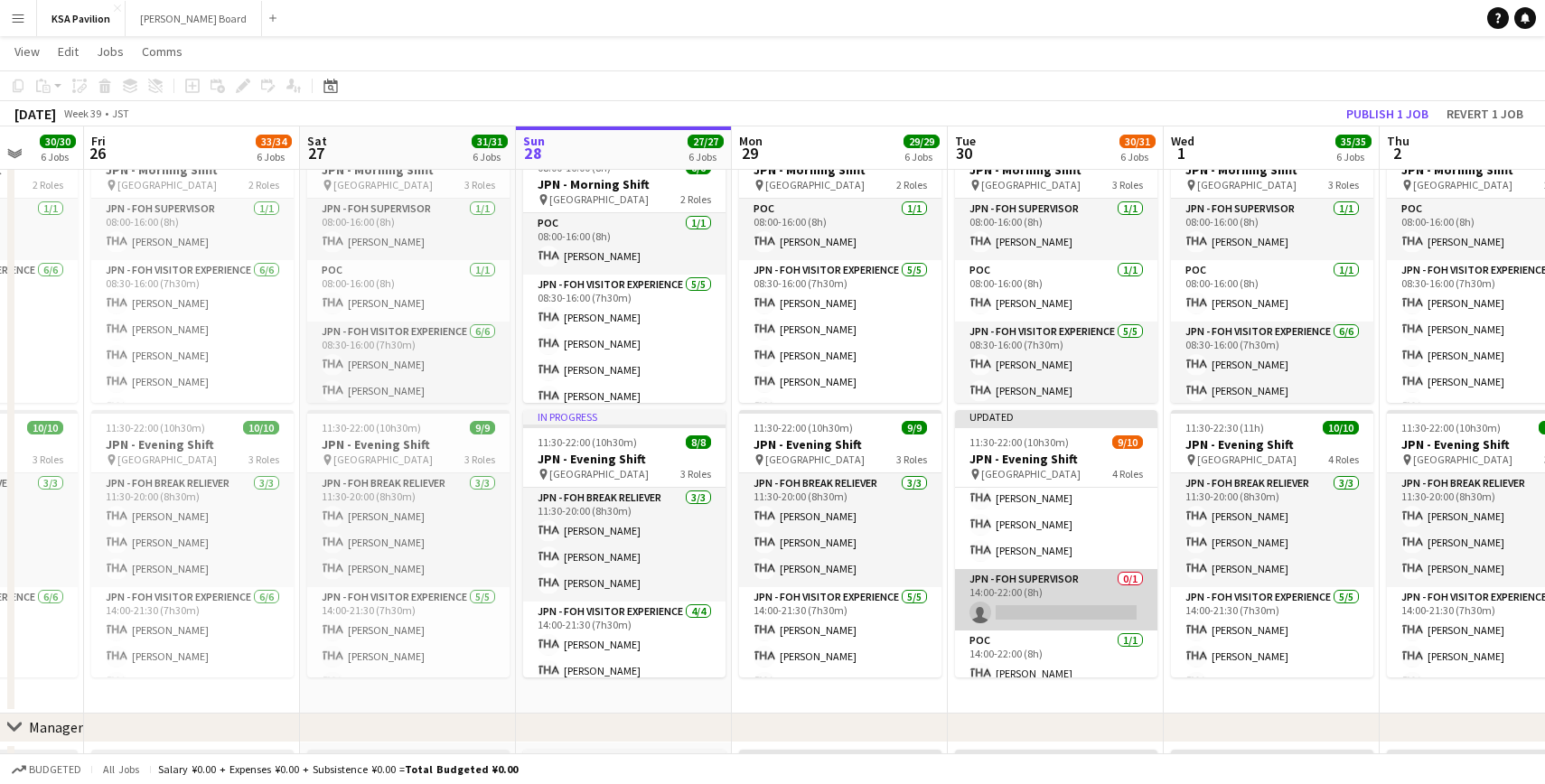
click at [1034, 601] on app-card-role "JPN - FOH Supervisor 0/1 14:00-22:00 (8h) single-neutral-actions" at bounding box center [1056, 600] width 202 height 61
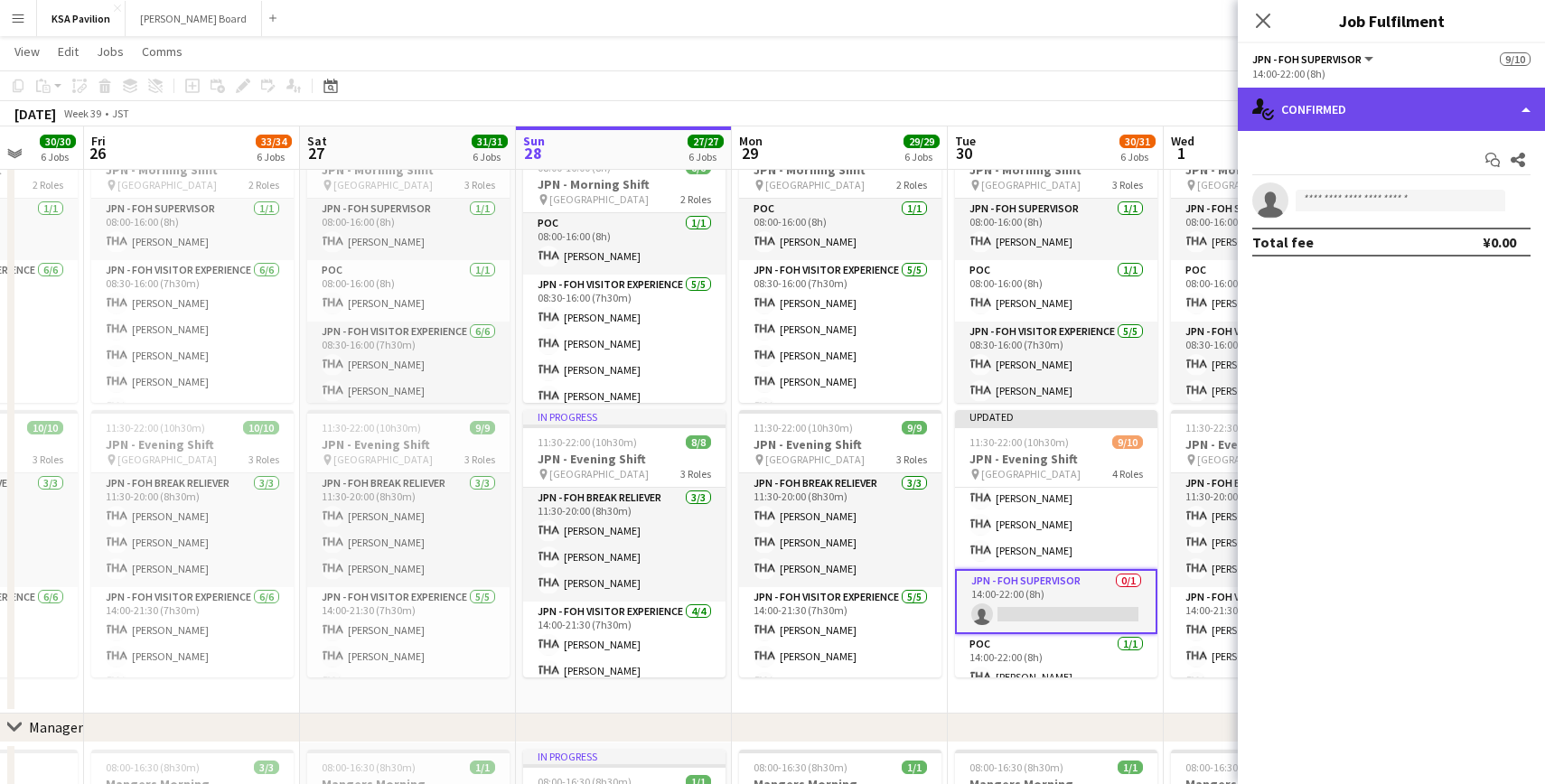
click at [1522, 106] on div "single-neutral-actions-check-2 Confirmed" at bounding box center [1391, 109] width 307 height 43
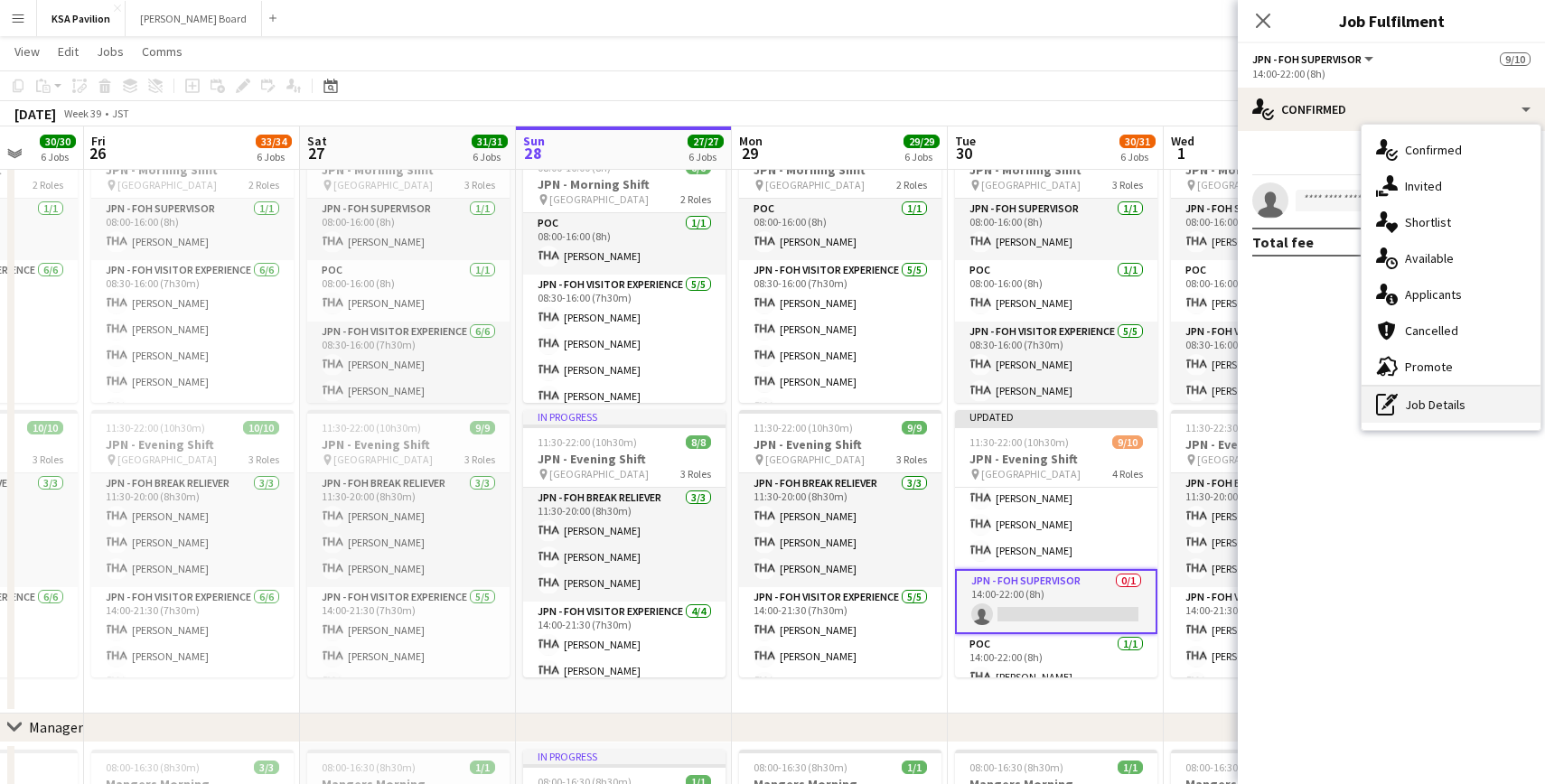
click at [1425, 402] on div "pen-write Job Details" at bounding box center [1451, 405] width 179 height 36
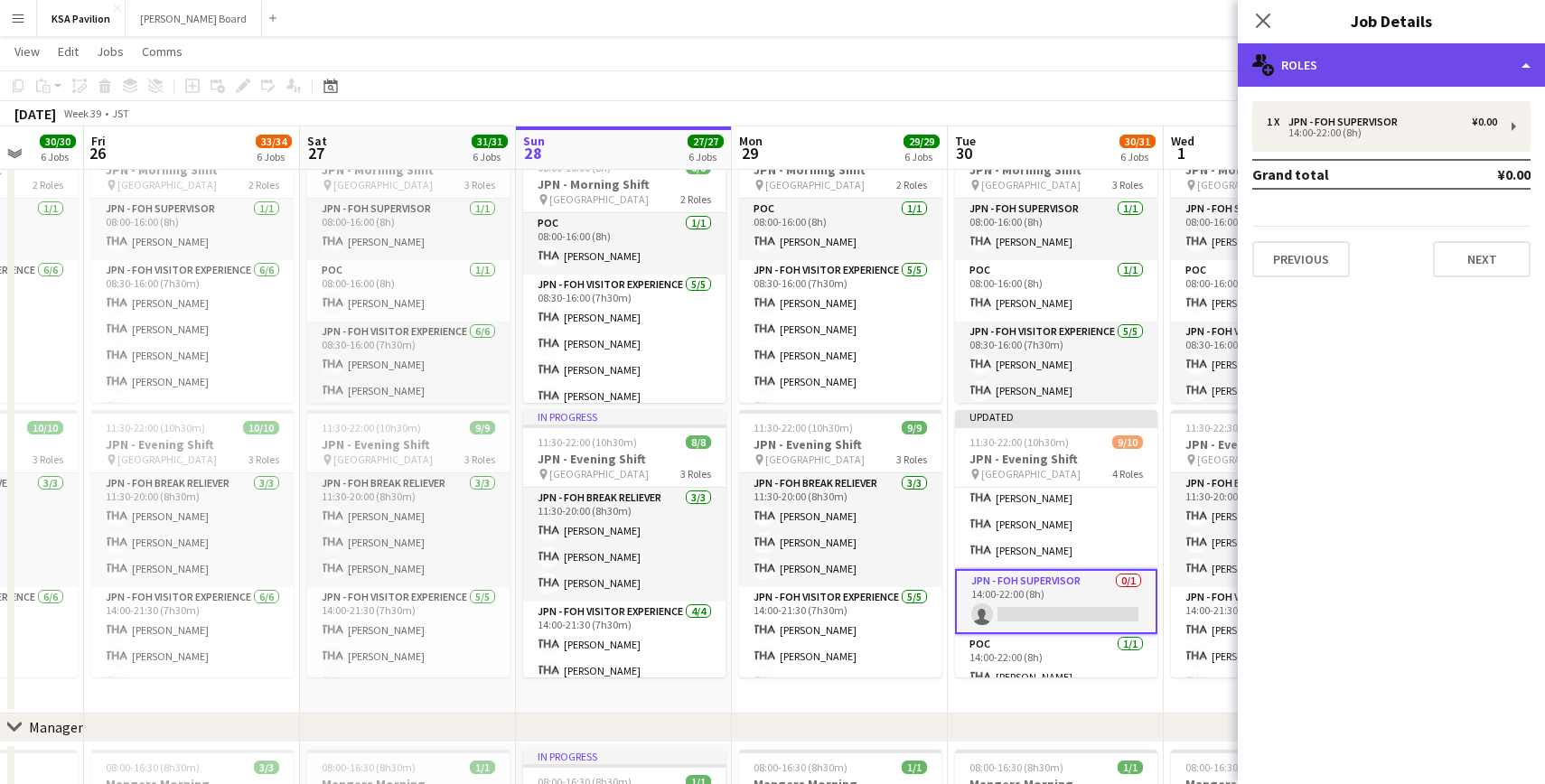
click at [1537, 68] on div "multiple-users-add Roles" at bounding box center [1391, 65] width 307 height 43
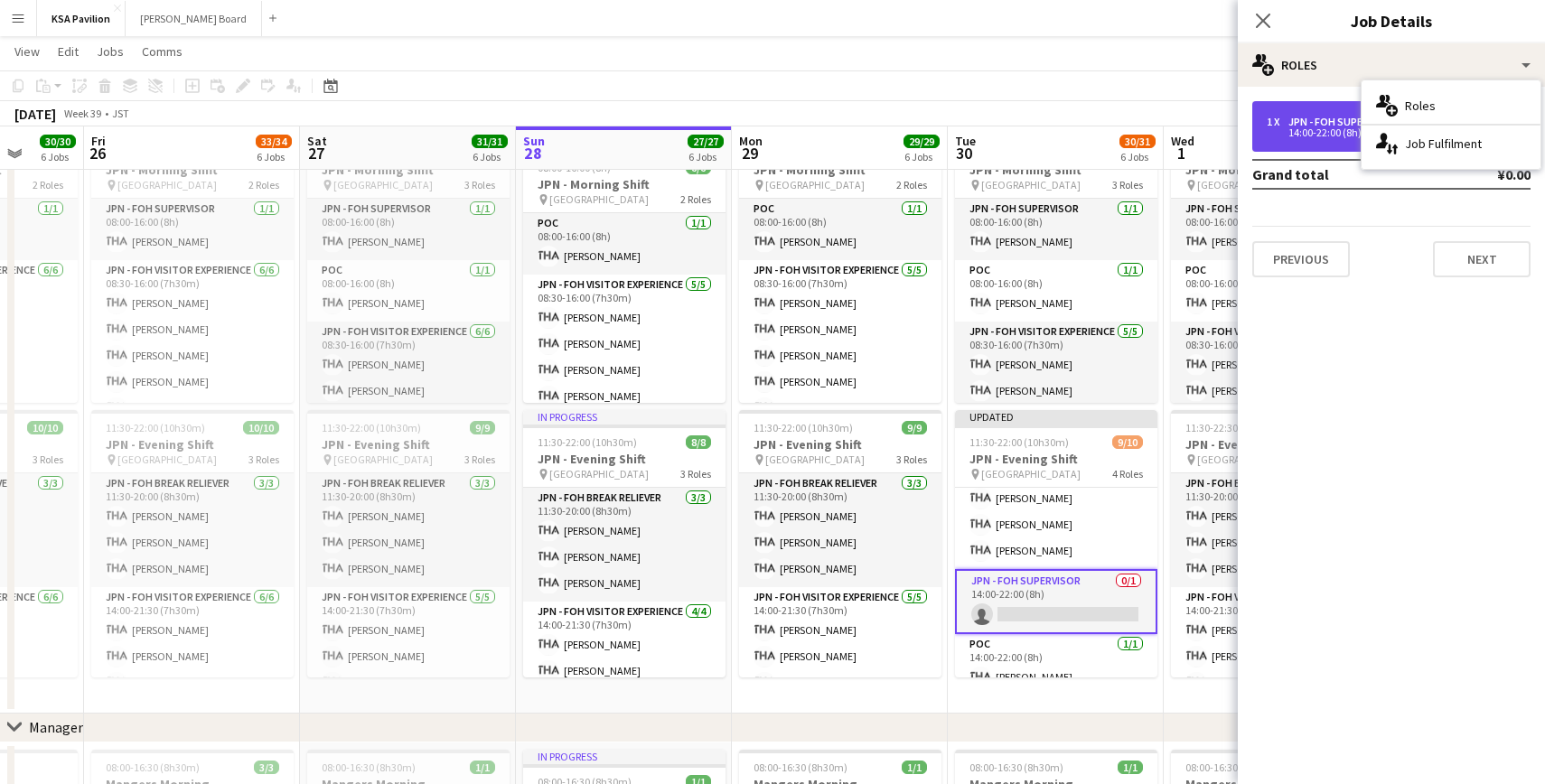
click at [1293, 125] on div "JPN - FOH Supervisor" at bounding box center [1346, 122] width 117 height 13
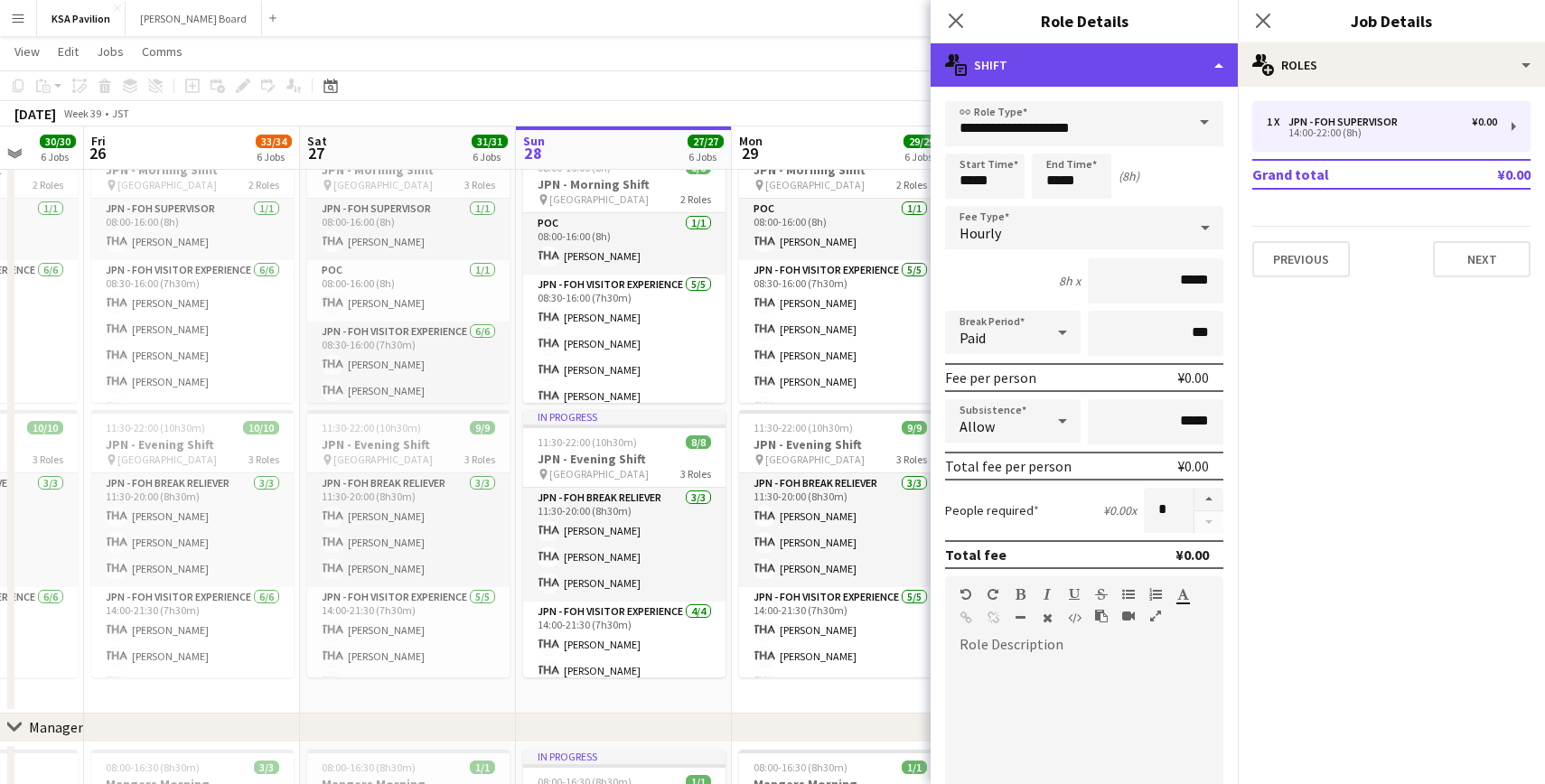
click at [1219, 61] on div "multiple-actions-text Shift" at bounding box center [1084, 65] width 307 height 43
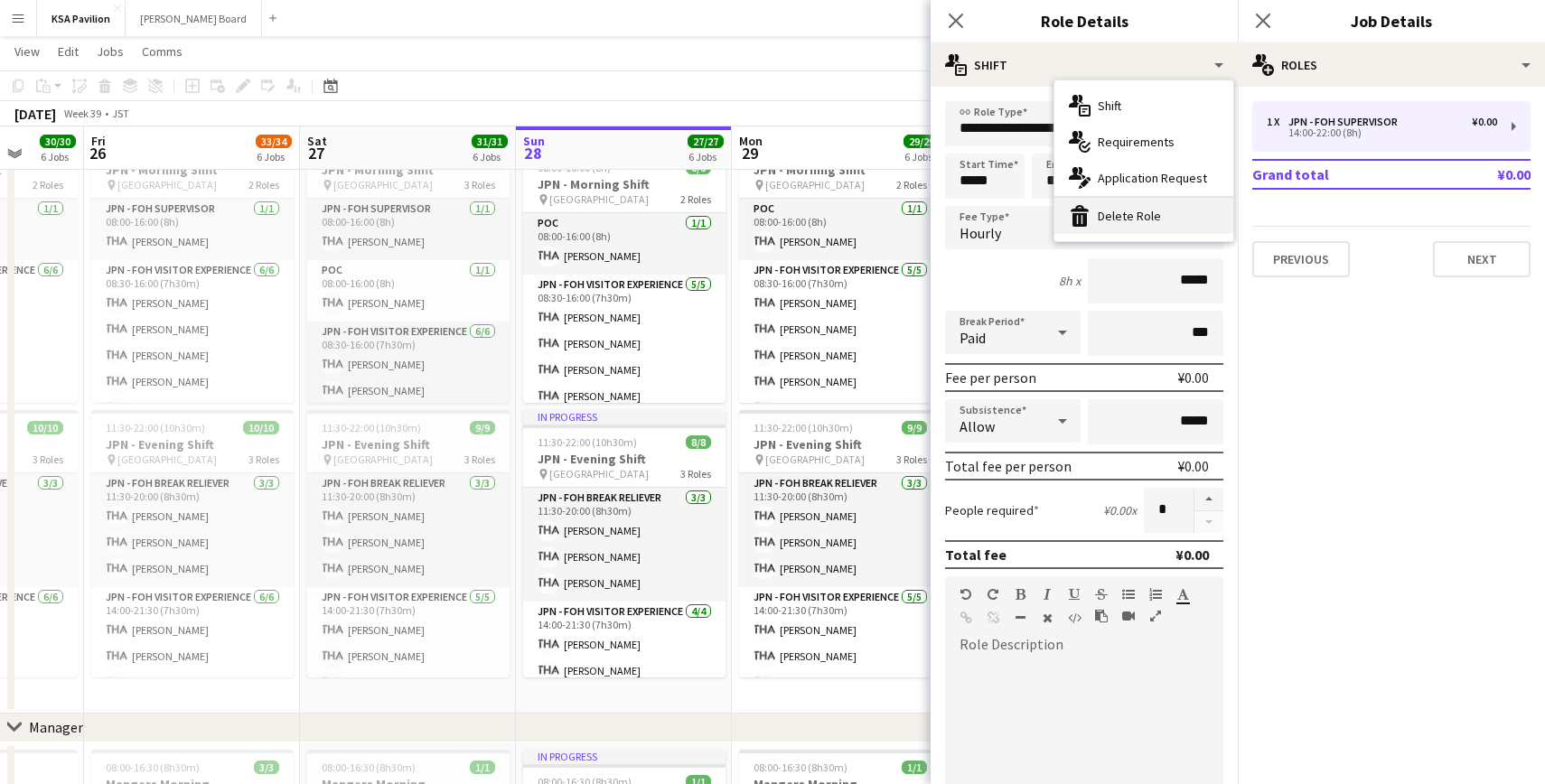
click at [1158, 217] on div "bin-2 Delete Role" at bounding box center [1144, 216] width 179 height 36
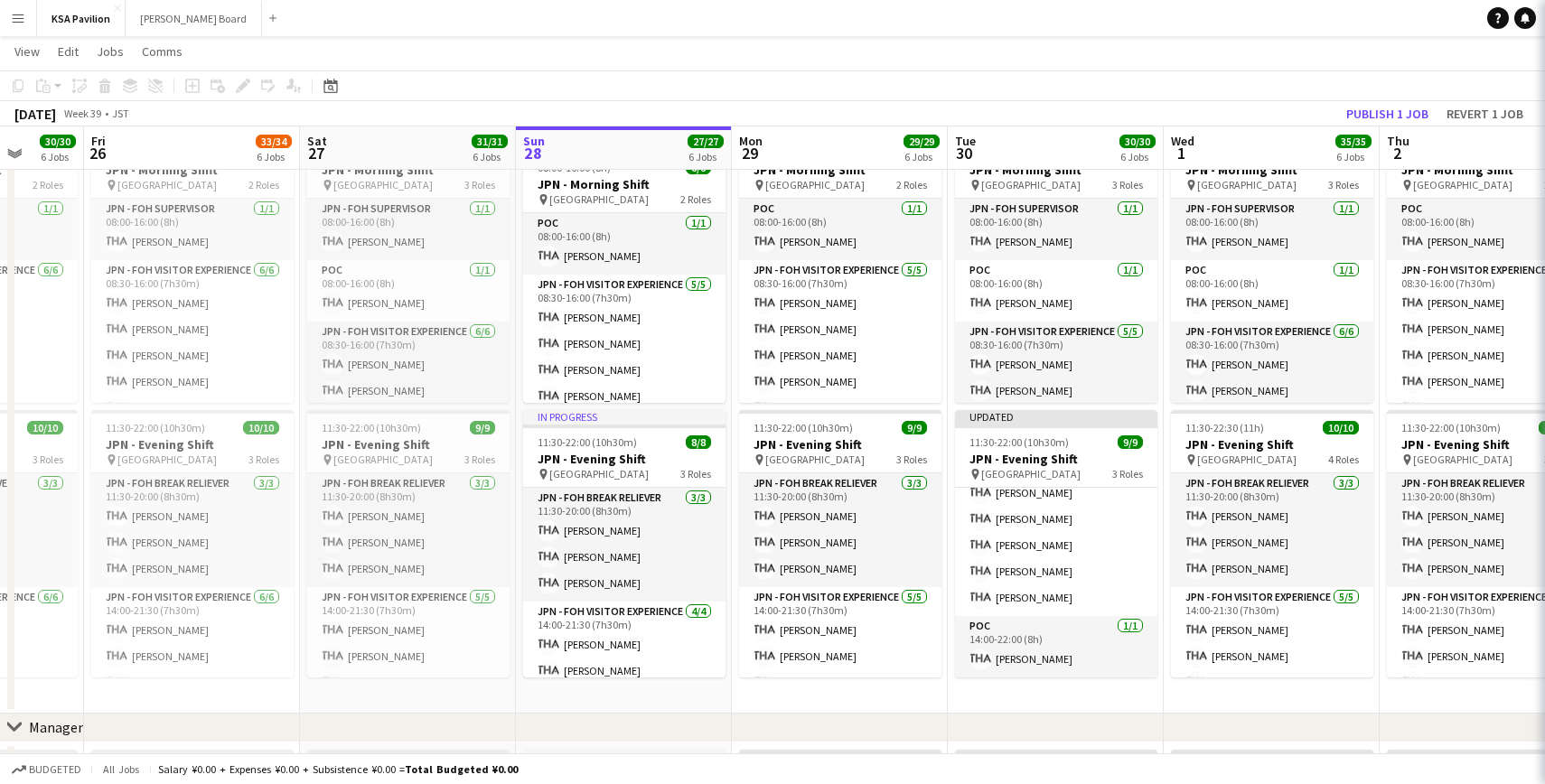
scroll to position [152, 0]
click at [1063, 96] on app-toolbar "Copy Paste Paste Command V Paste with crew Command Shift V Paste linked Job [GE…" at bounding box center [772, 86] width 1545 height 31
click at [1393, 110] on button "Publish 1 job" at bounding box center [1387, 114] width 97 height 23
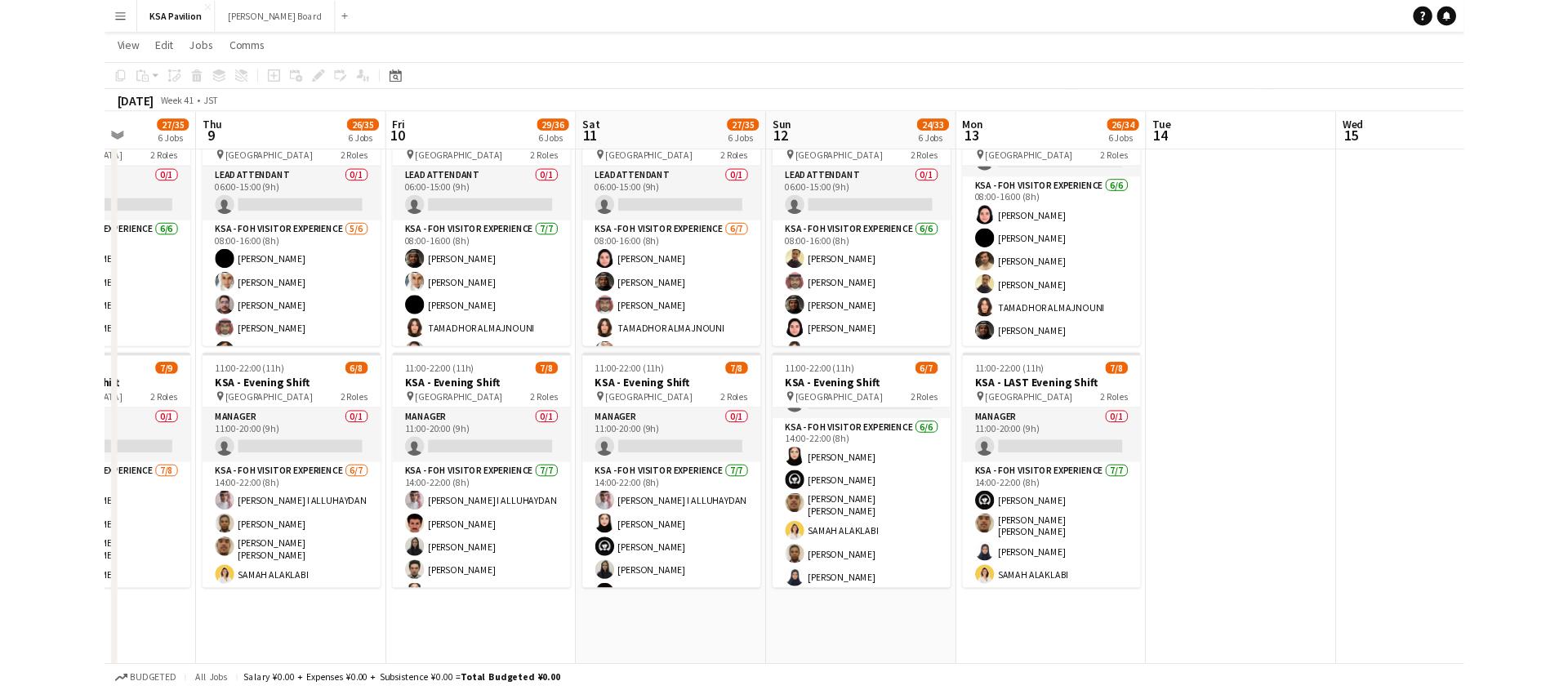
scroll to position [45, 0]
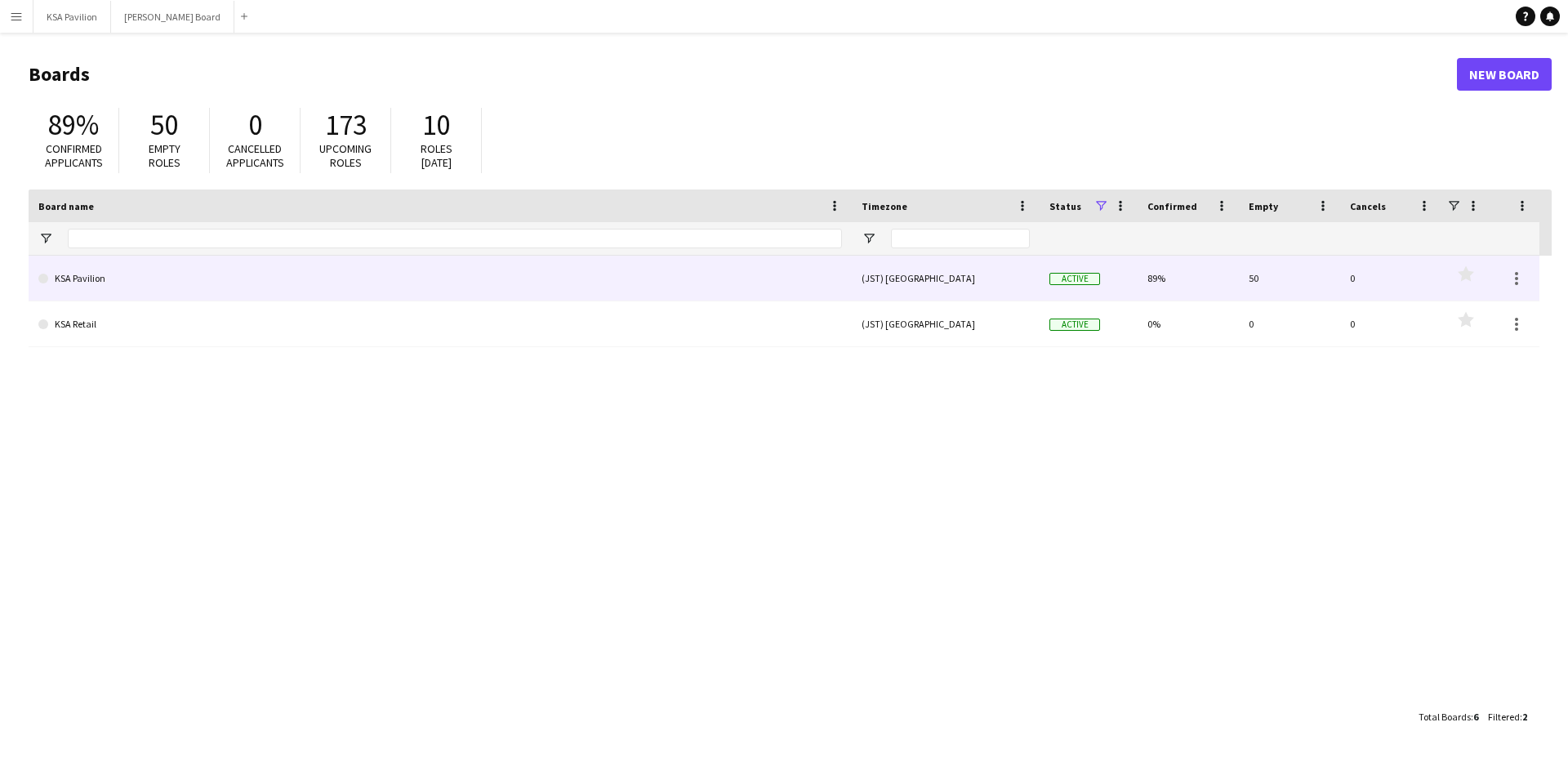
click at [97, 284] on link "KSA Pavilion" at bounding box center [440, 279] width 804 height 46
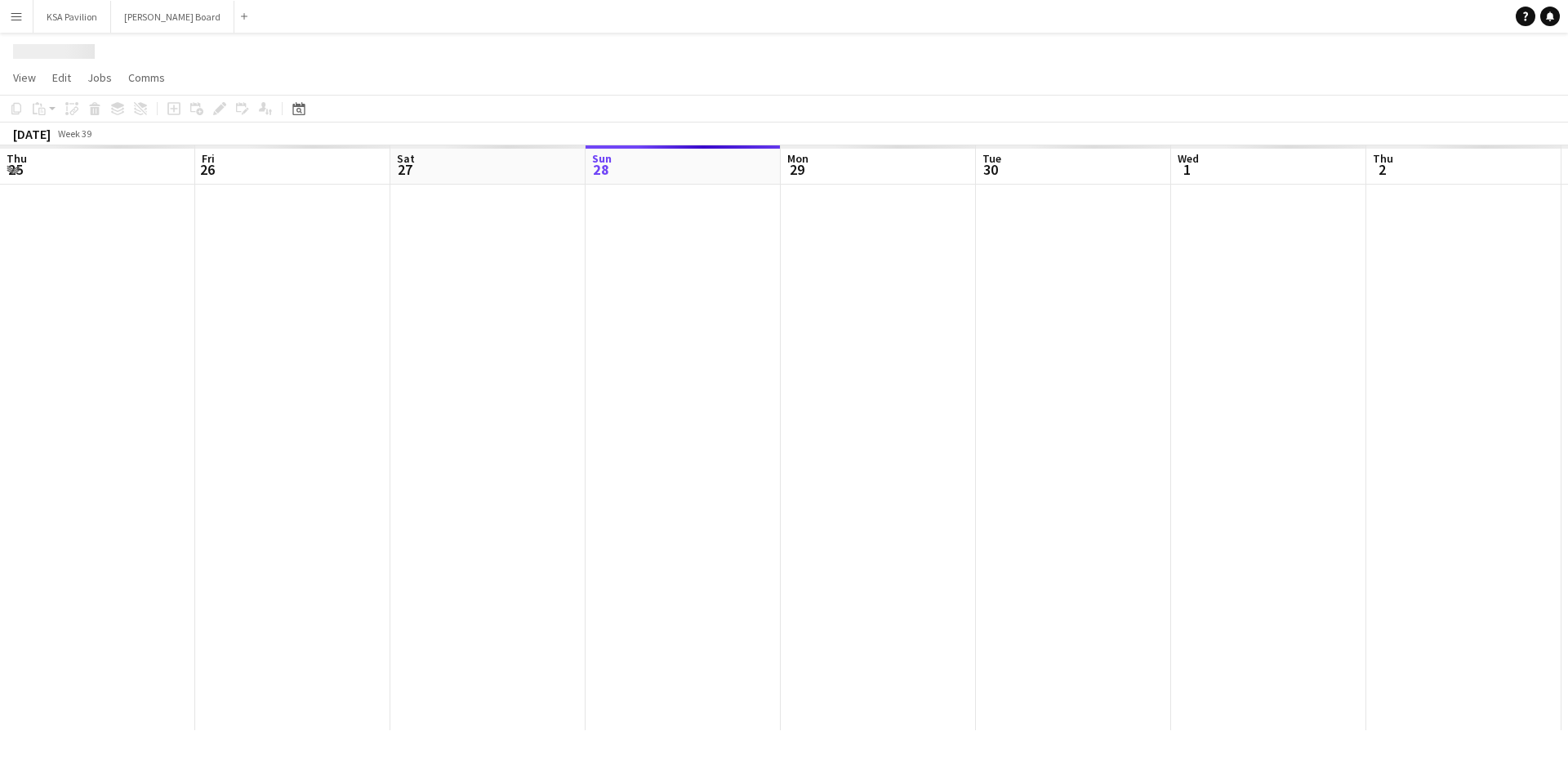
scroll to position [0, 390]
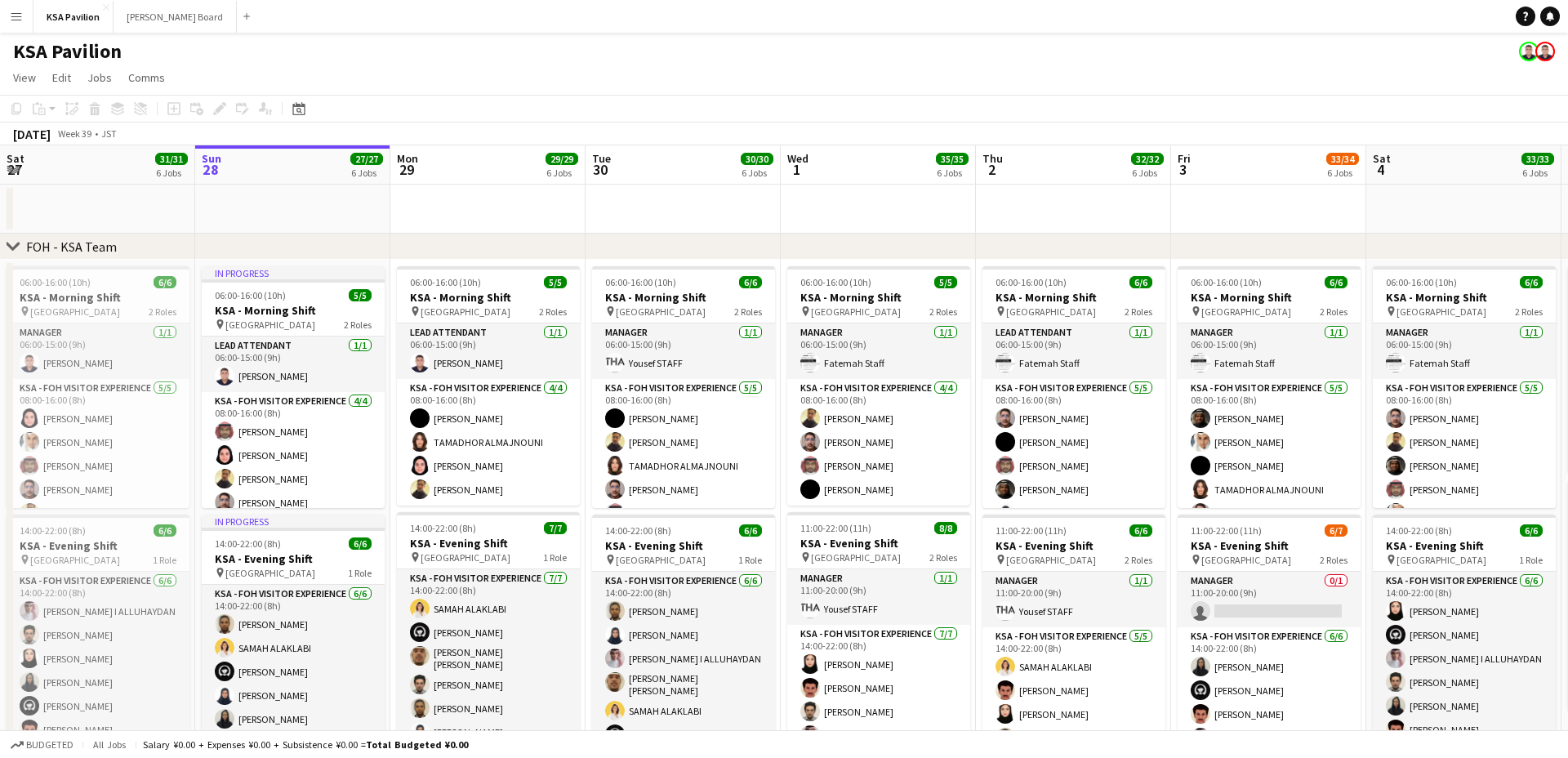
click at [11, 25] on button "Menu" at bounding box center [16, 16] width 33 height 33
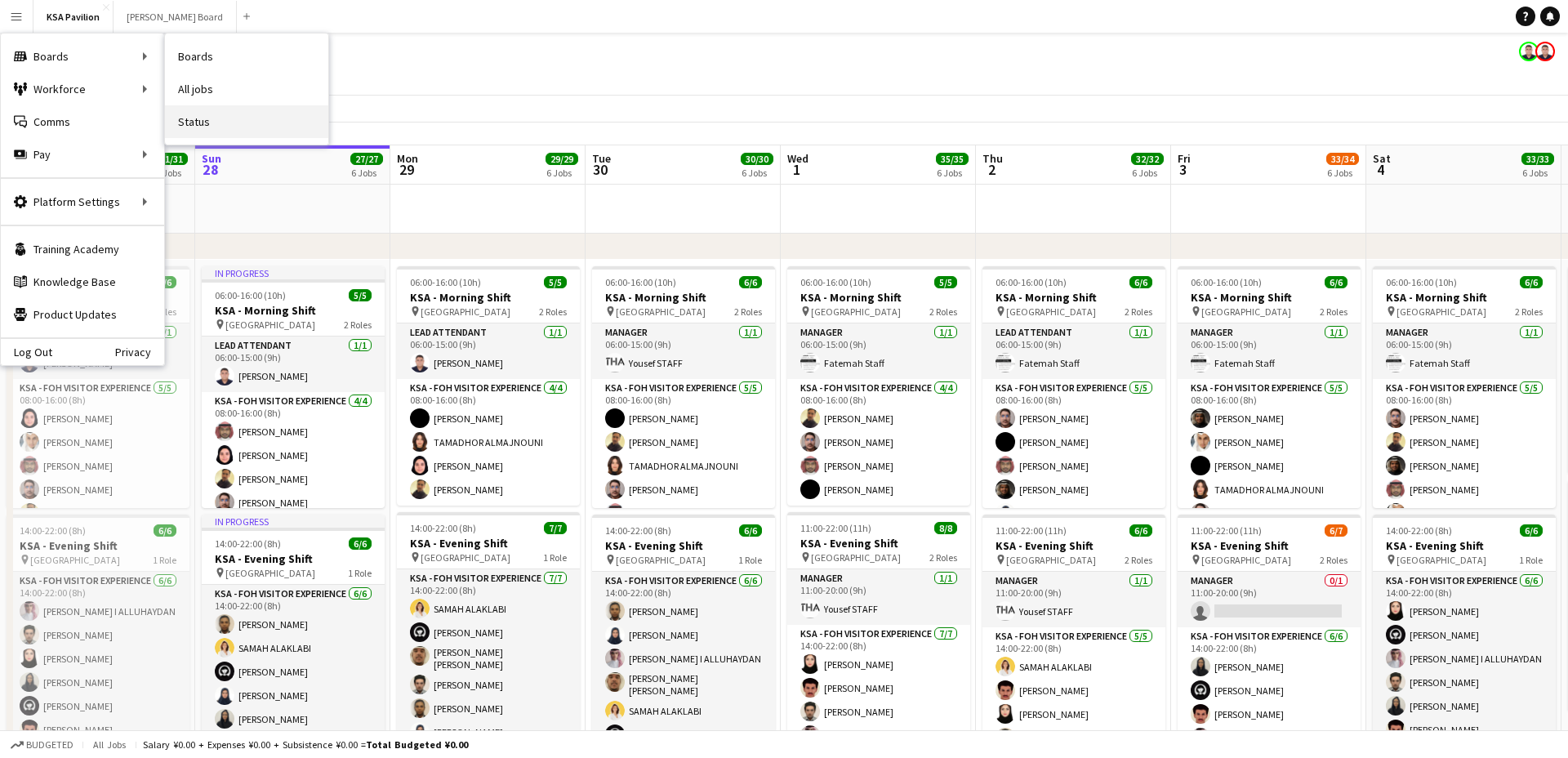
click at [267, 126] on link "Status" at bounding box center [247, 122] width 163 height 33
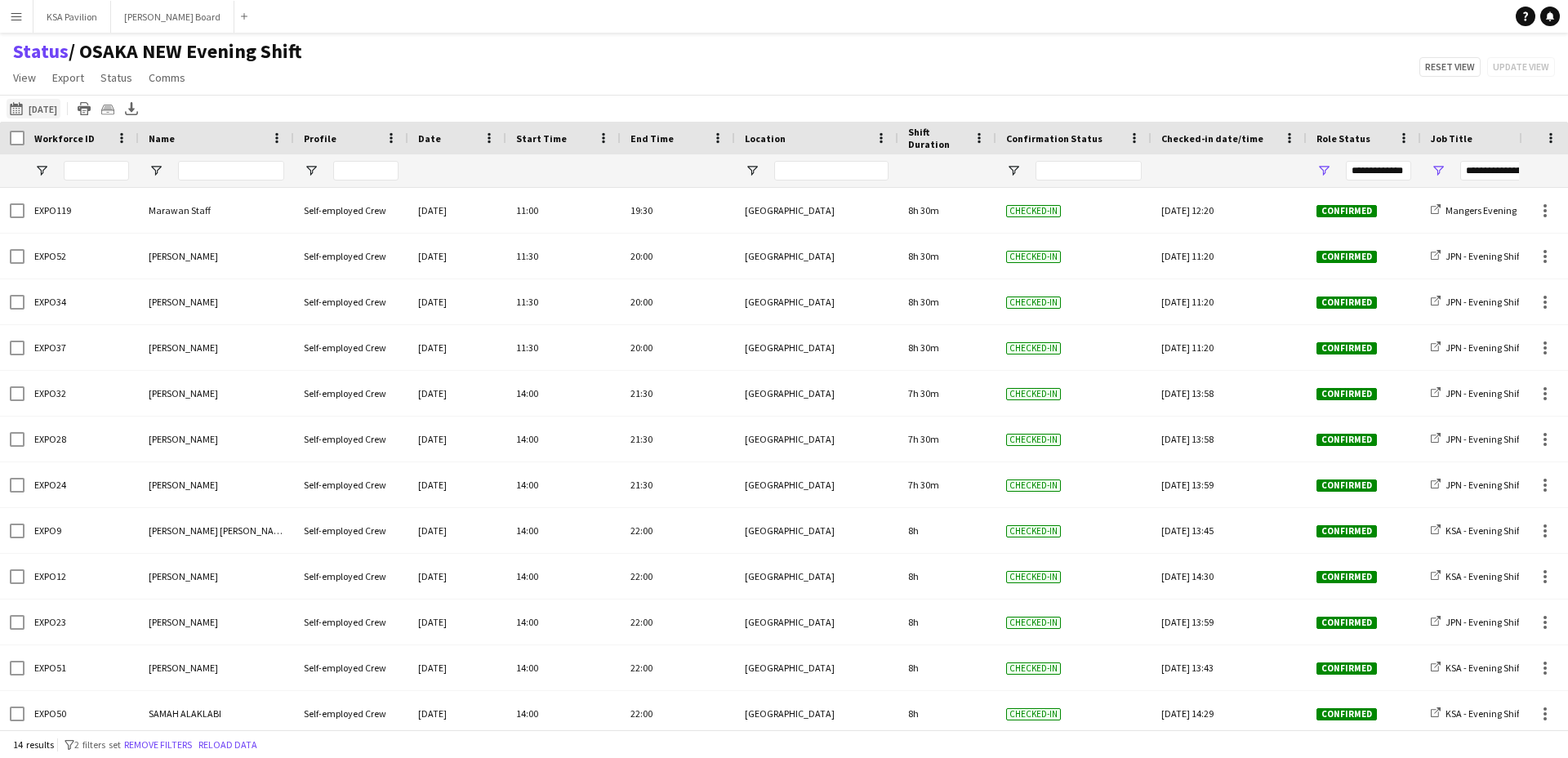
click at [42, 109] on button "This Week 21-09-2025" at bounding box center [33, 109] width 54 height 20
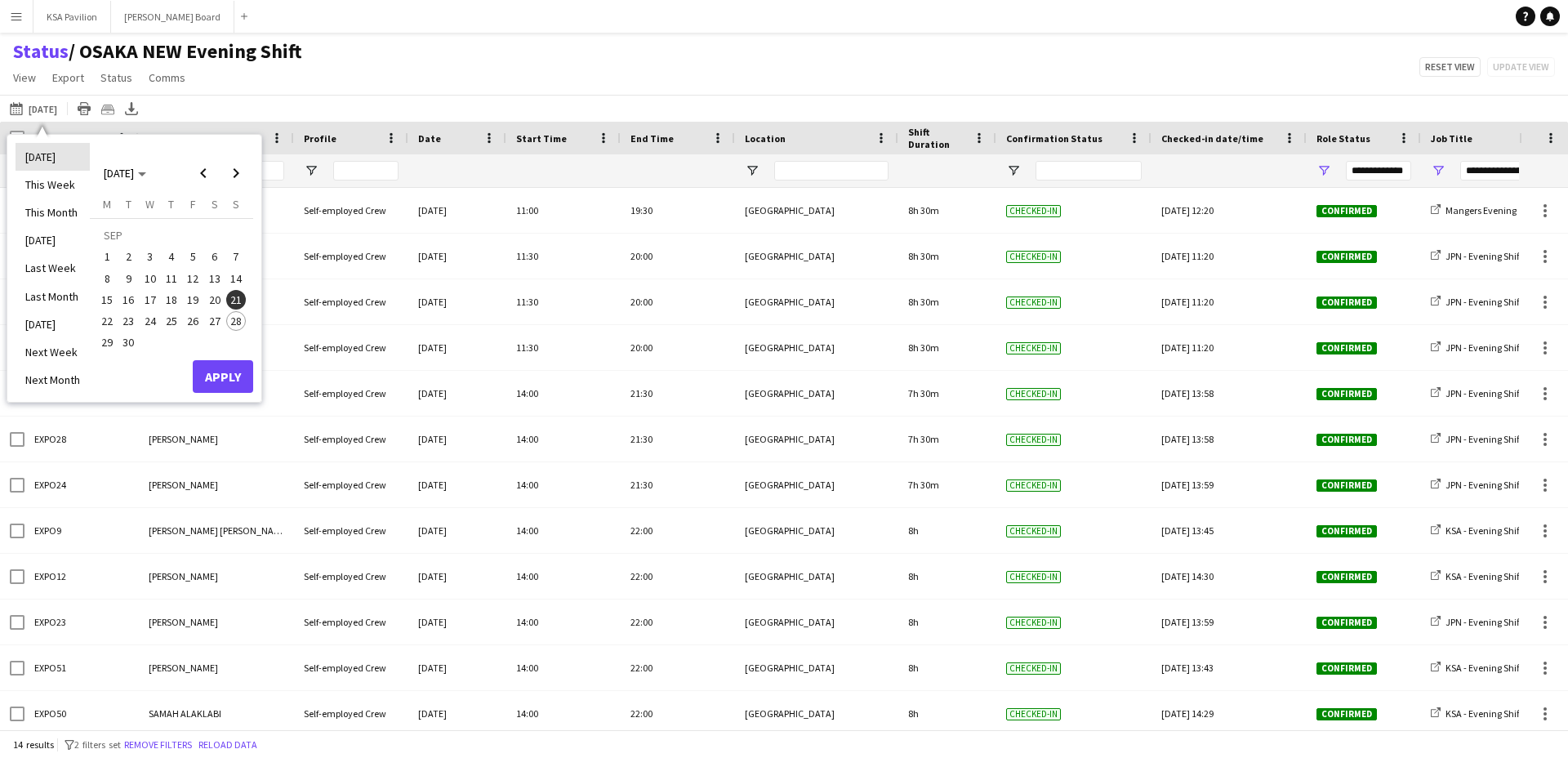
click at [46, 157] on li "[DATE]" at bounding box center [52, 157] width 74 height 28
